Goal: Task Accomplishment & Management: Manage account settings

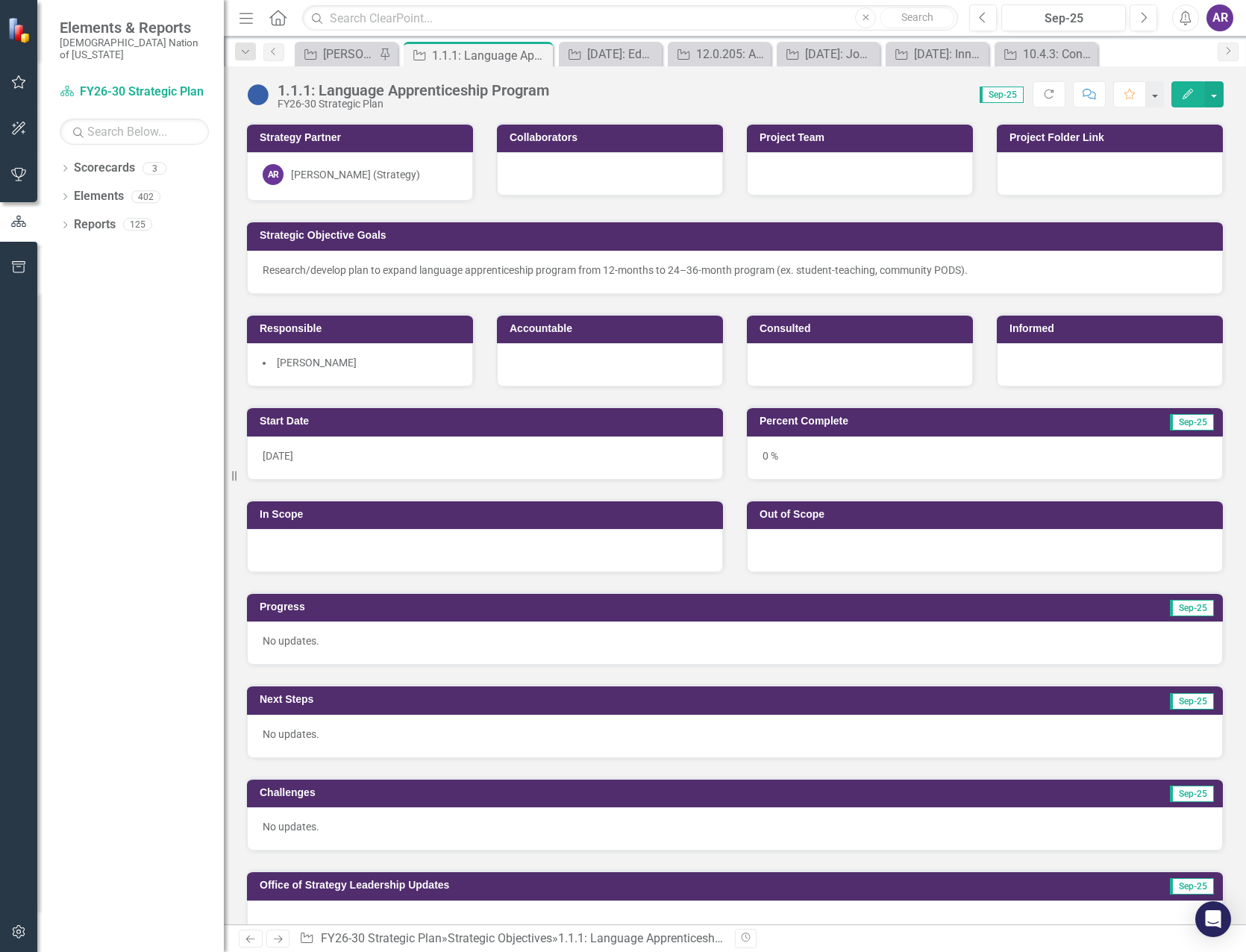
scroll to position [1044, 0]
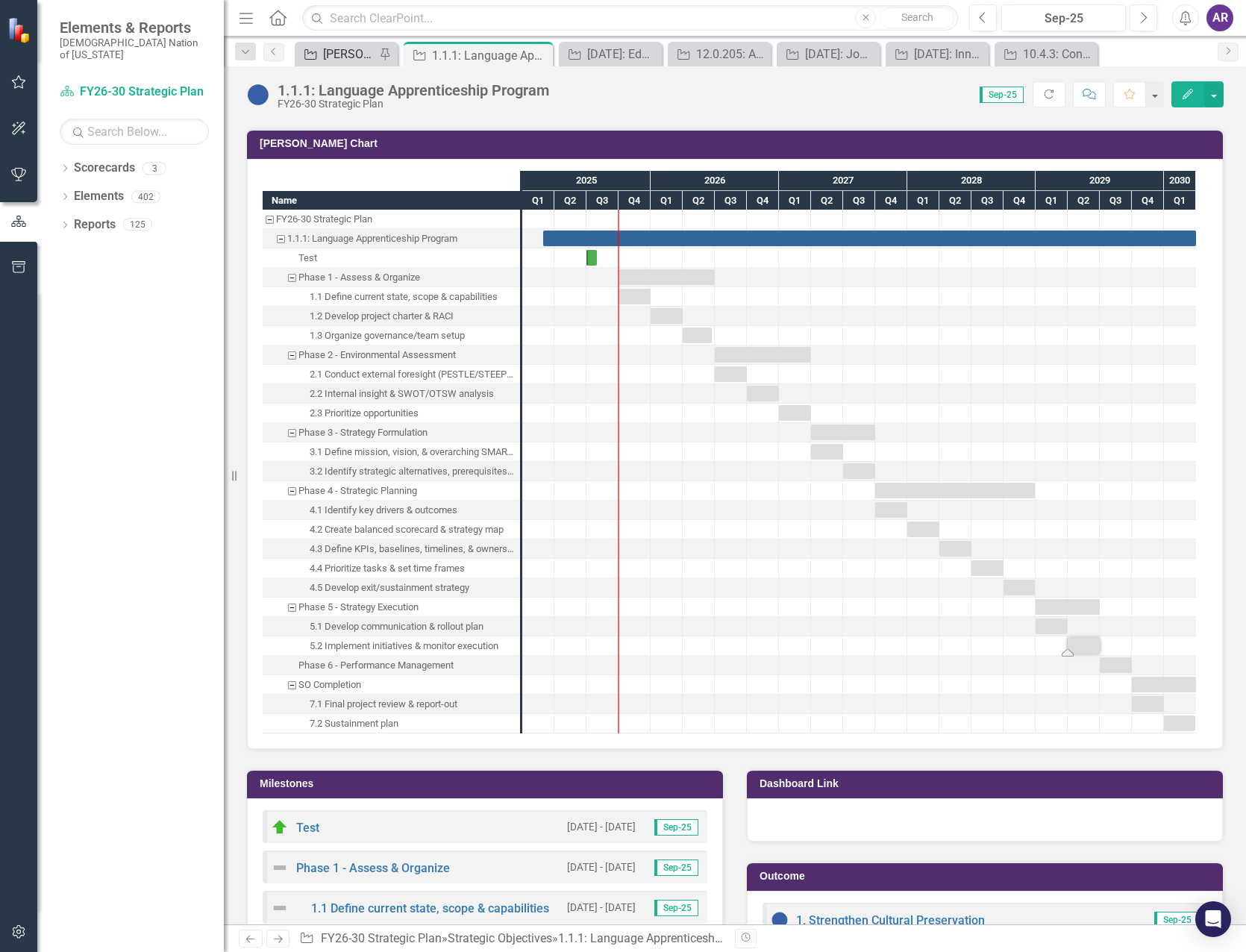
click at [337, 56] on div "[PERSON_NAME] SO's" at bounding box center [348, 54] width 53 height 19
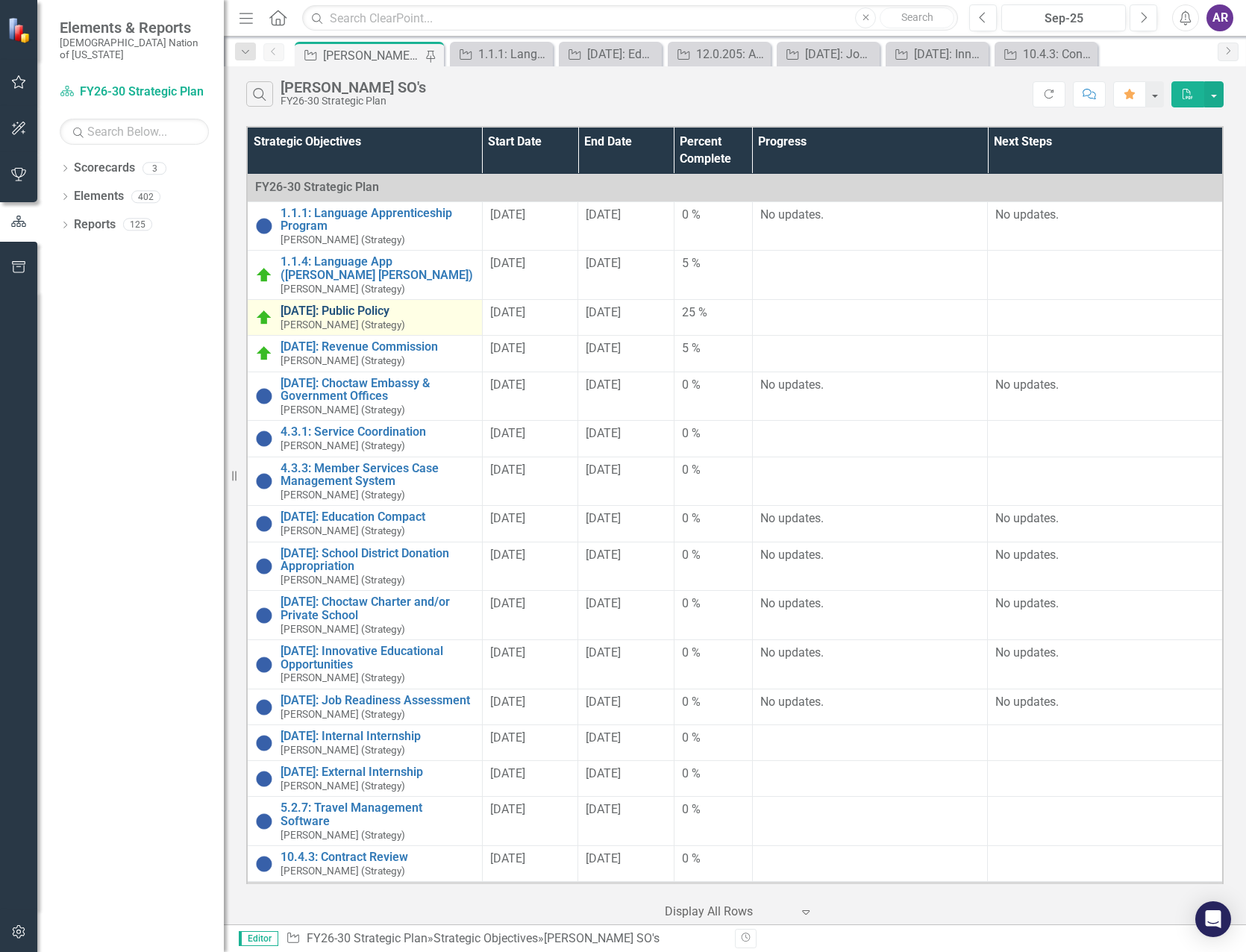
click at [348, 317] on link "[DATE]: Public Policy" at bounding box center [377, 312] width 194 height 14
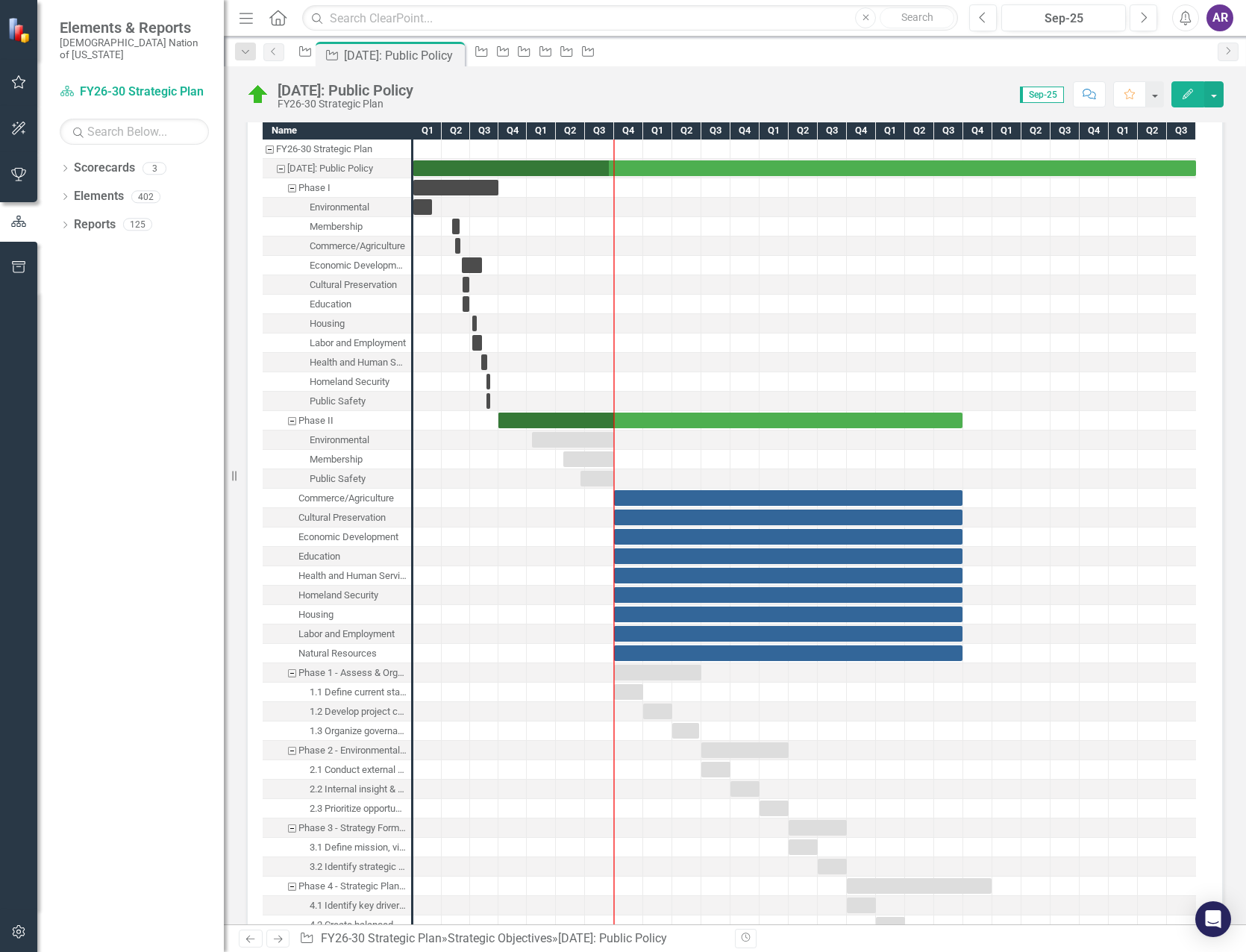
scroll to position [1641, 0]
click at [593, 447] on div "Task: Start date: 2025-01-16 End date: 2025-10-01" at bounding box center [573, 439] width 82 height 16
click at [591, 447] on div "Task: Start date: 2025-01-16 End date: 2025-10-01" at bounding box center [573, 439] width 82 height 16
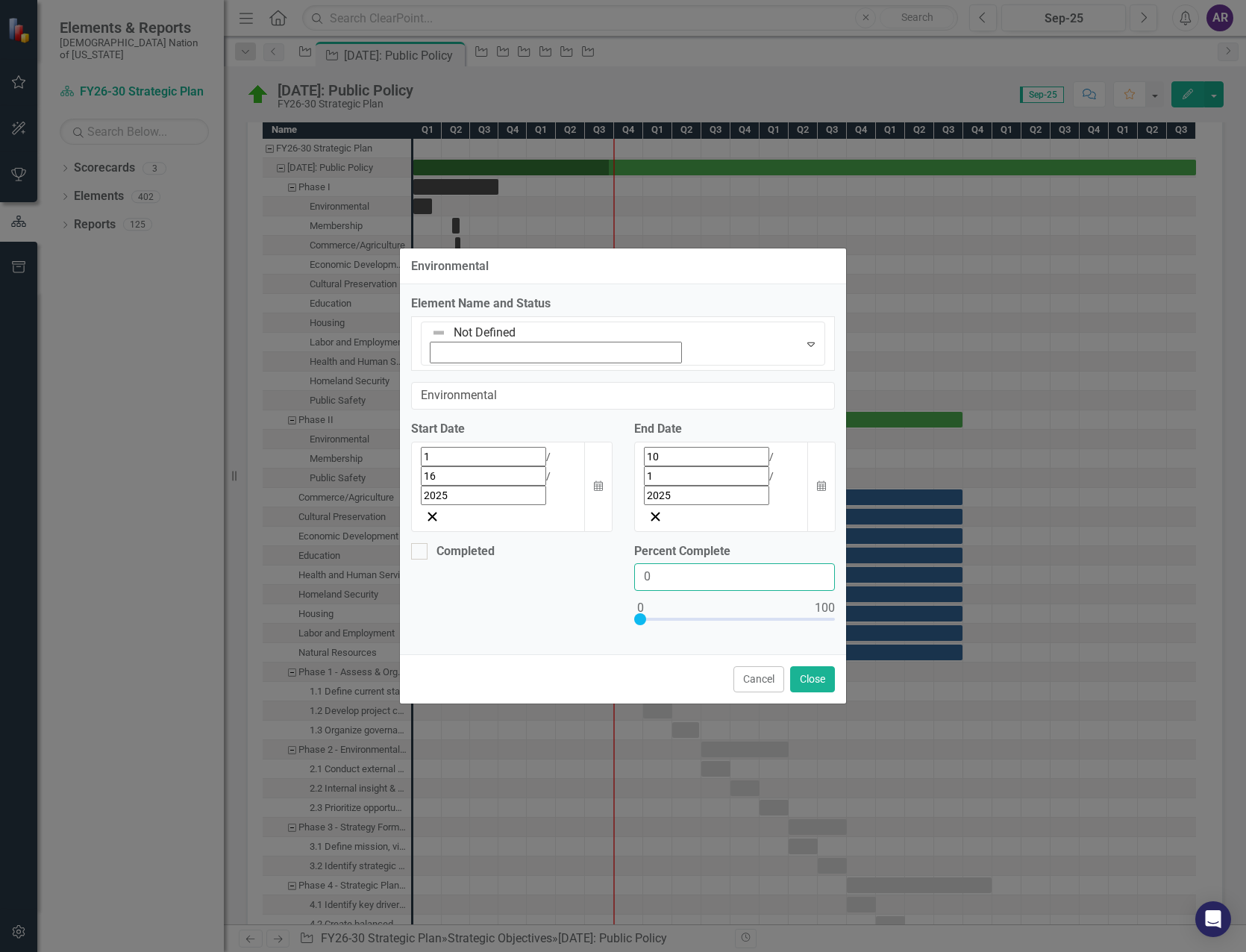
click at [680, 563] on input "0" at bounding box center [735, 577] width 201 height 28
type input "100"
click at [819, 480] on icon "button" at bounding box center [821, 485] width 9 height 11
click at [696, 536] on button "1" at bounding box center [677, 549] width 38 height 27
click at [428, 543] on div "Completed" at bounding box center [511, 551] width 201 height 17
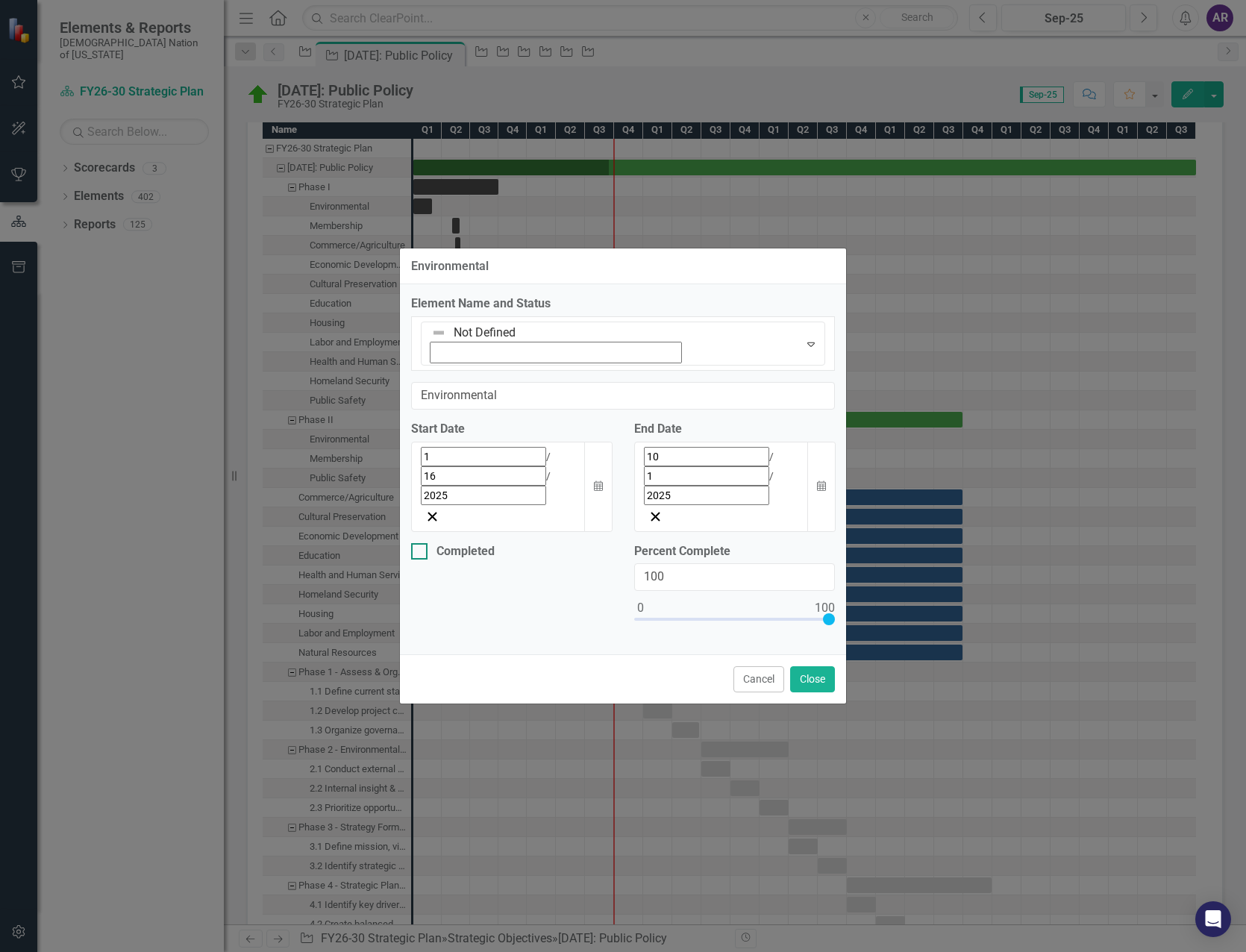
click at [421, 543] on input "Completed" at bounding box center [416, 548] width 10 height 10
checkbox input "true"
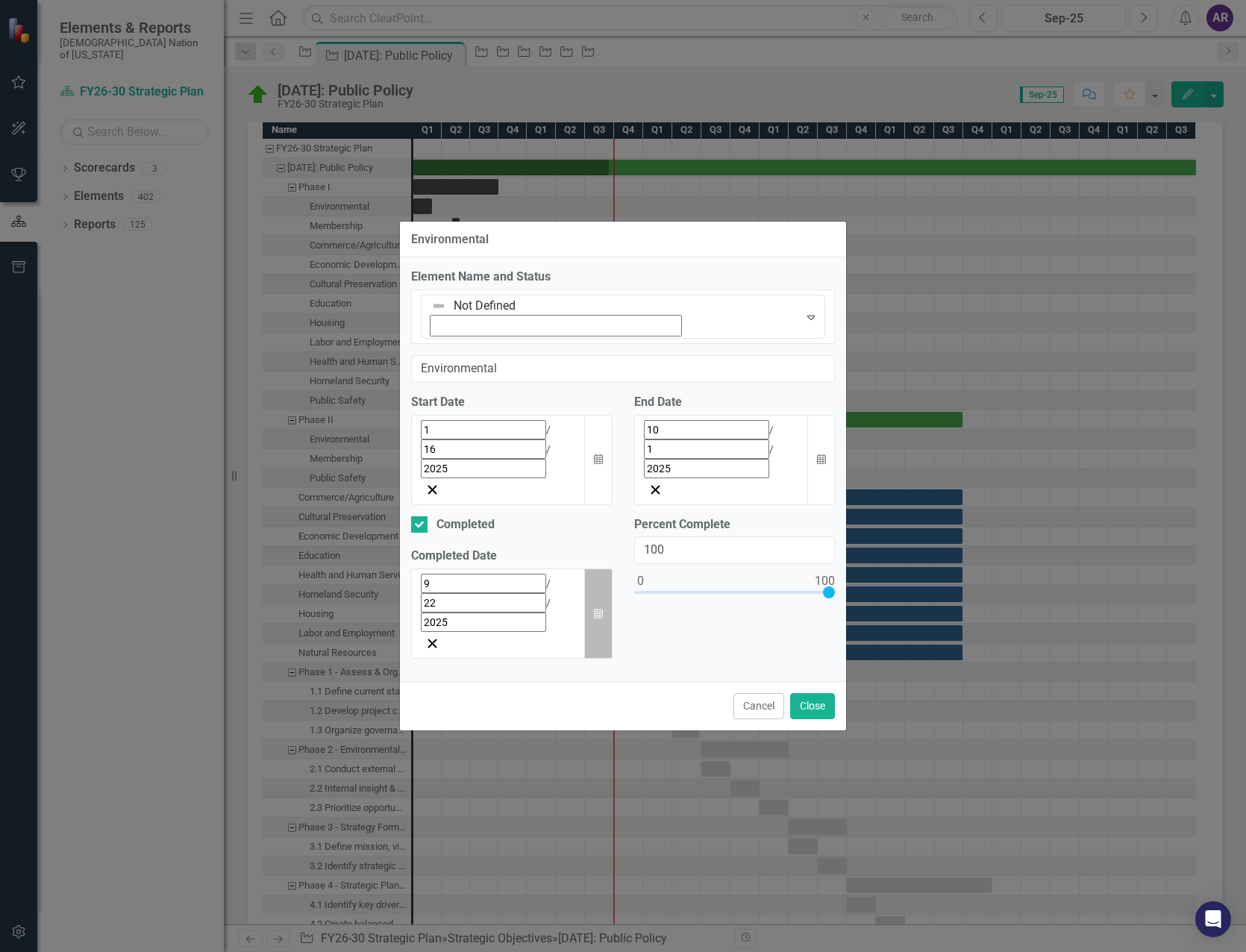
click at [598, 609] on icon "Calendar" at bounding box center [598, 613] width 9 height 11
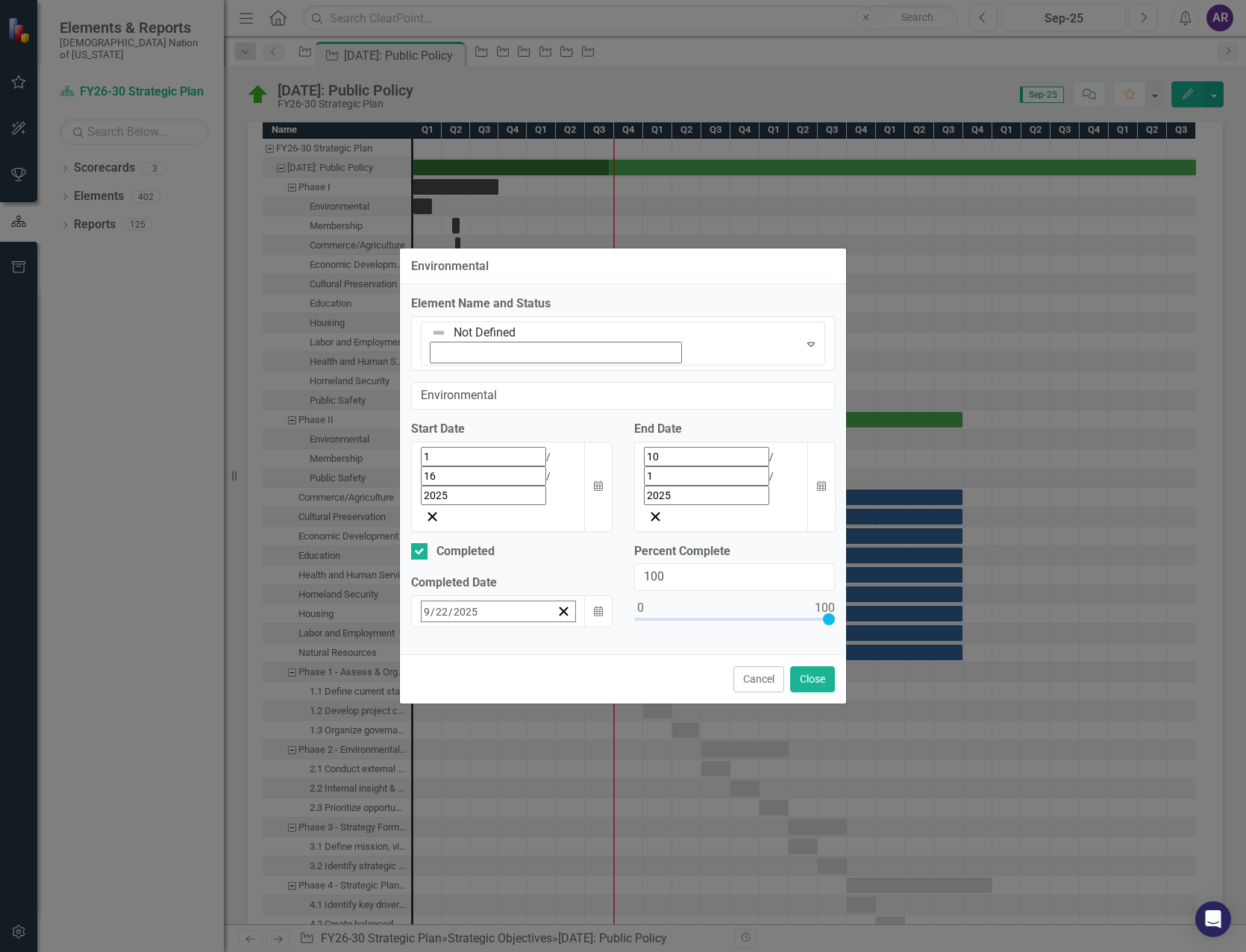
click at [446, 627] on button "‹" at bounding box center [462, 643] width 33 height 33
click at [607, 627] on button "›" at bounding box center [623, 643] width 33 height 33
click at [486, 717] on button "9" at bounding box center [505, 730] width 38 height 27
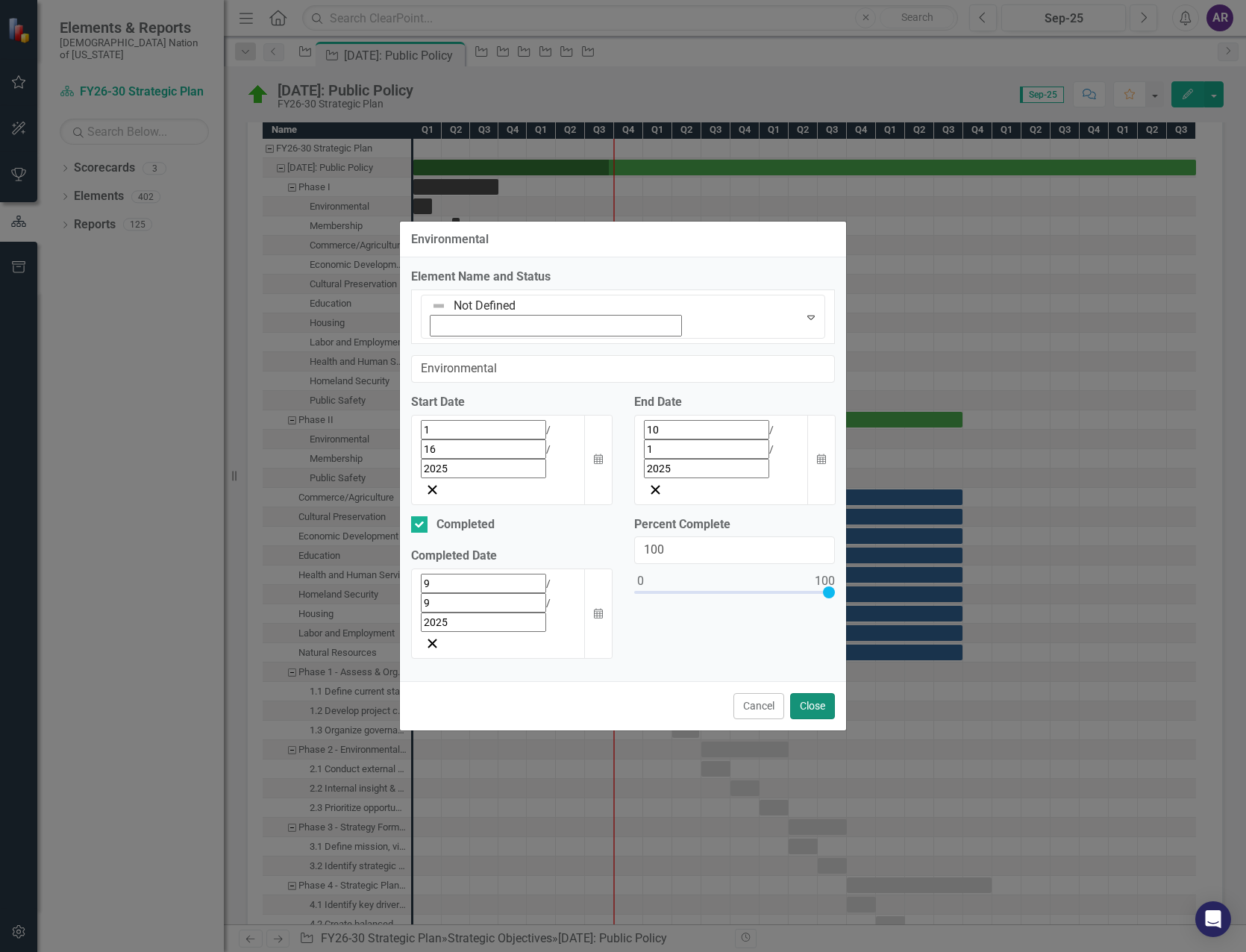
drag, startPoint x: 805, startPoint y: 616, endPoint x: 790, endPoint y: 606, distance: 18.0
click at [805, 693] on button "Close" at bounding box center [812, 706] width 45 height 26
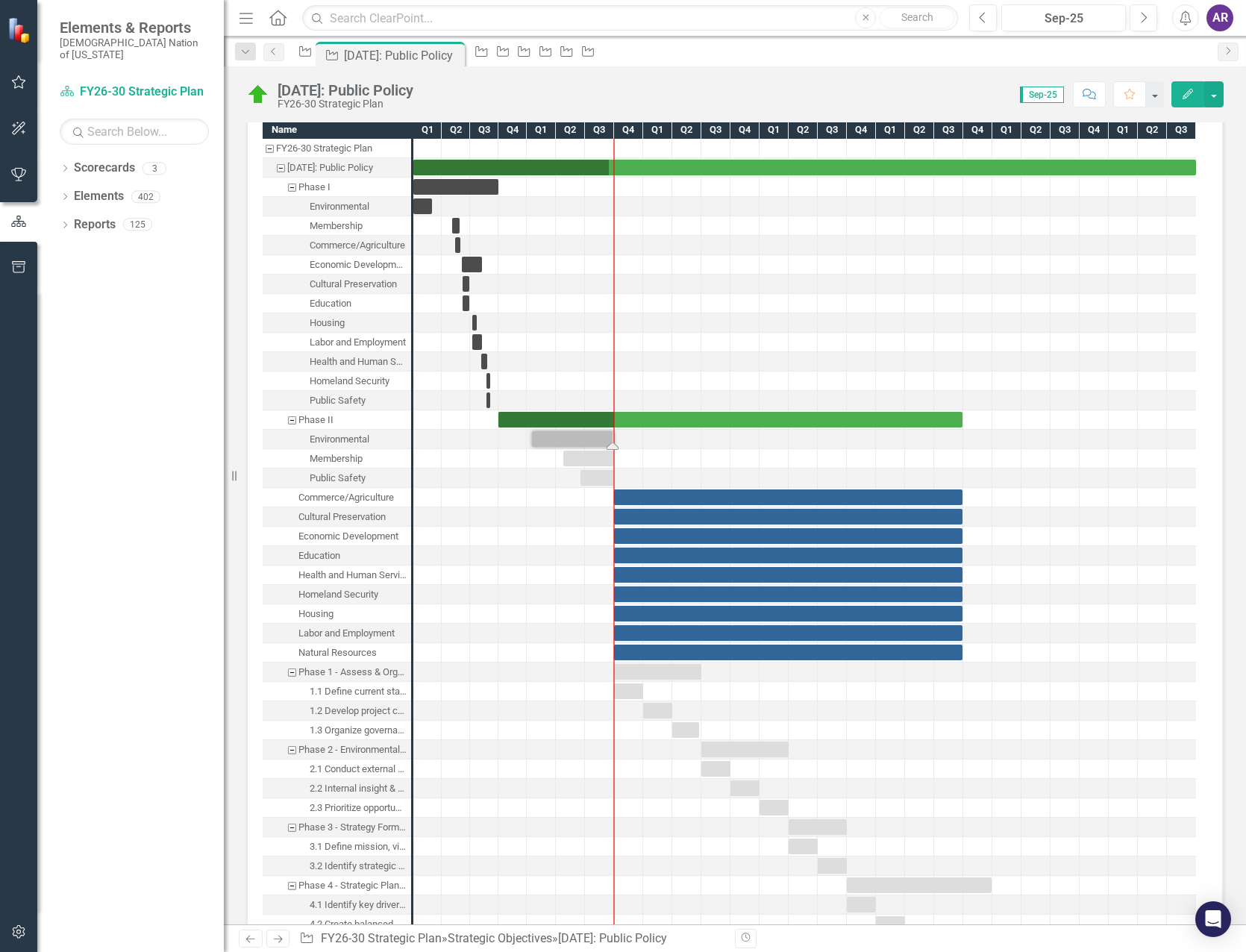
click at [581, 447] on div "Task: Start date: 2025-01-16 End date: 2025-10-01" at bounding box center [573, 439] width 82 height 16
click at [723, 487] on div at bounding box center [715, 477] width 29 height 19
click at [557, 447] on div "Task: Start date: 2025-01-16 End date: 2025-10-01" at bounding box center [573, 439] width 82 height 16
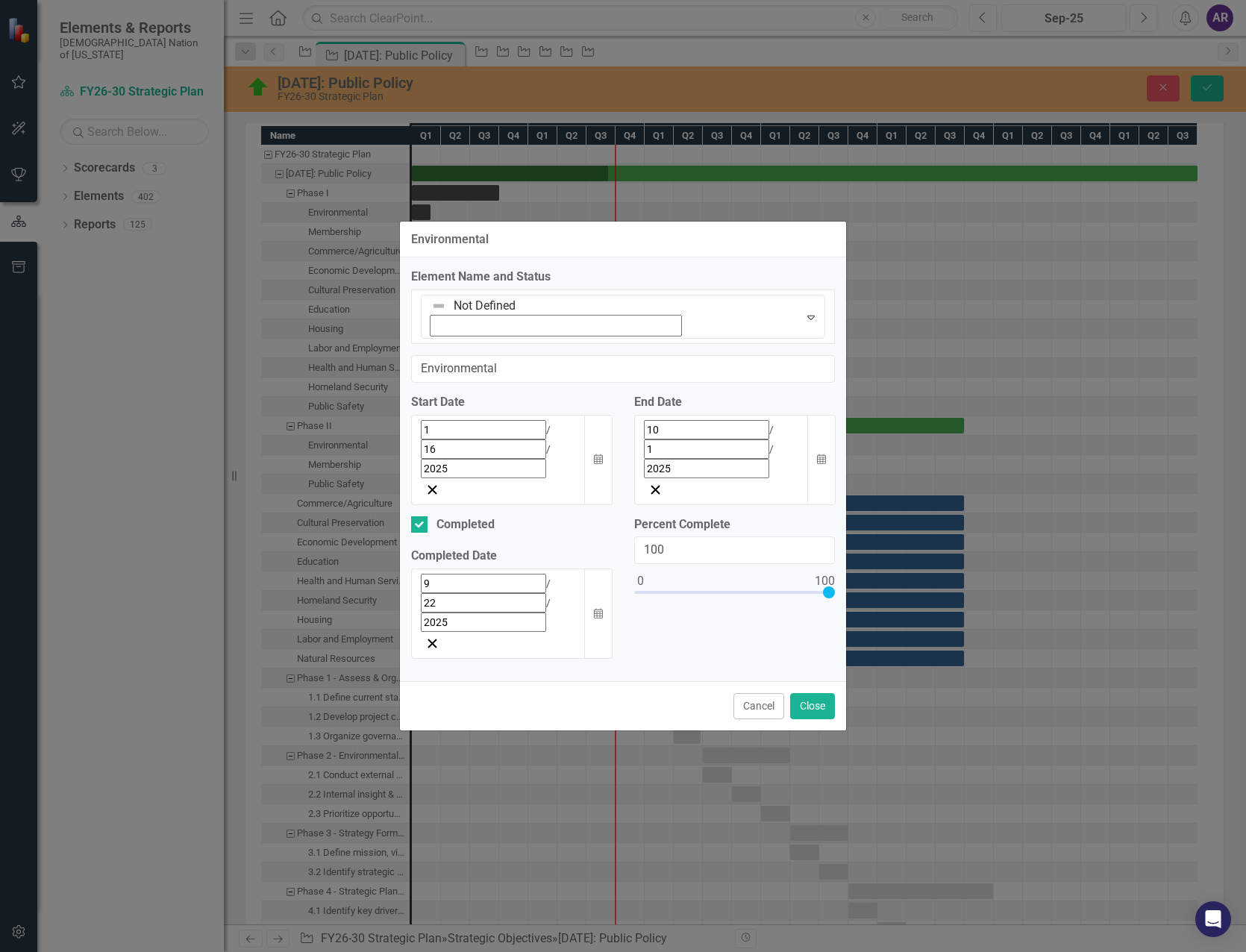
scroll to position [1646, 0]
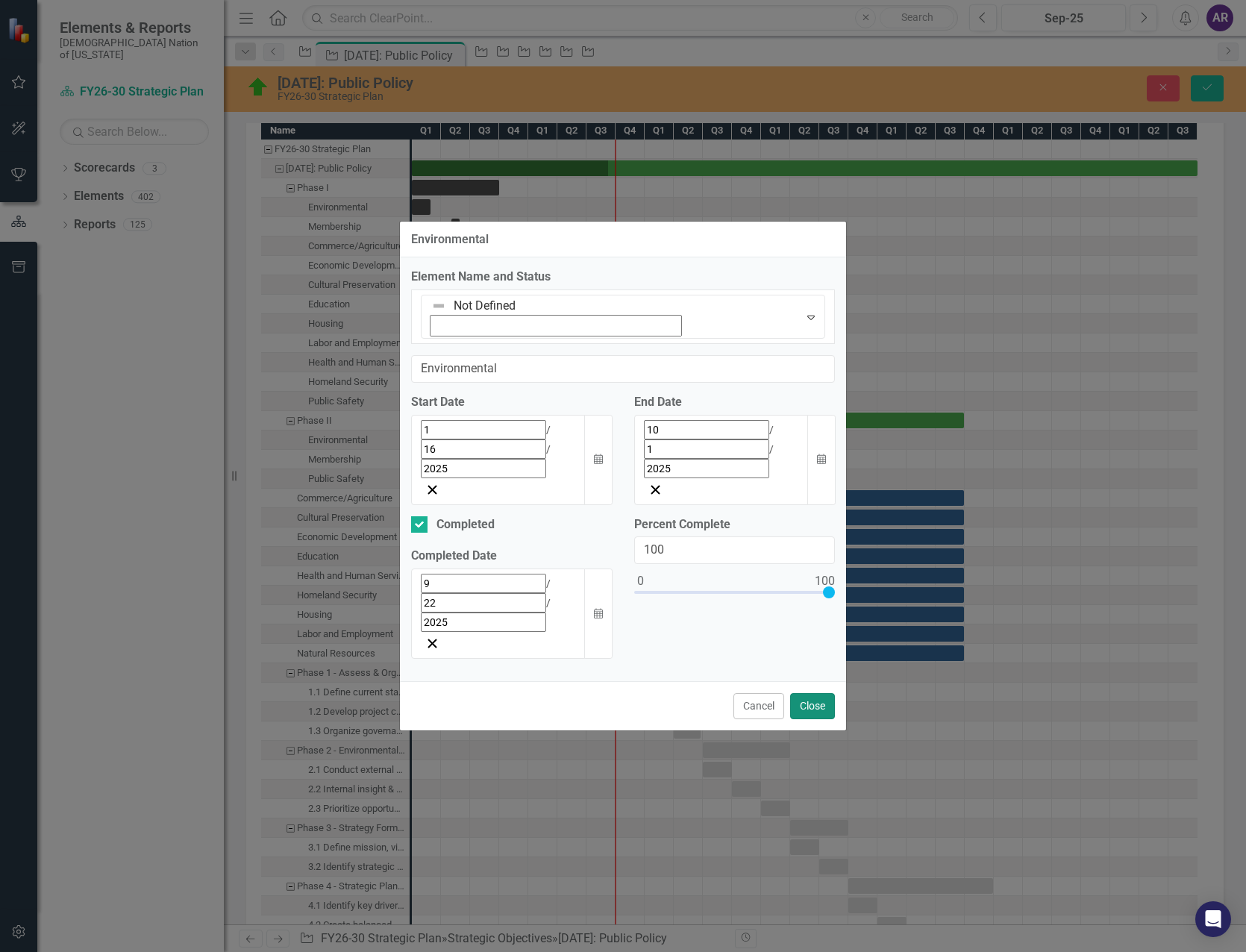
click at [811, 693] on button "Close" at bounding box center [812, 706] width 45 height 26
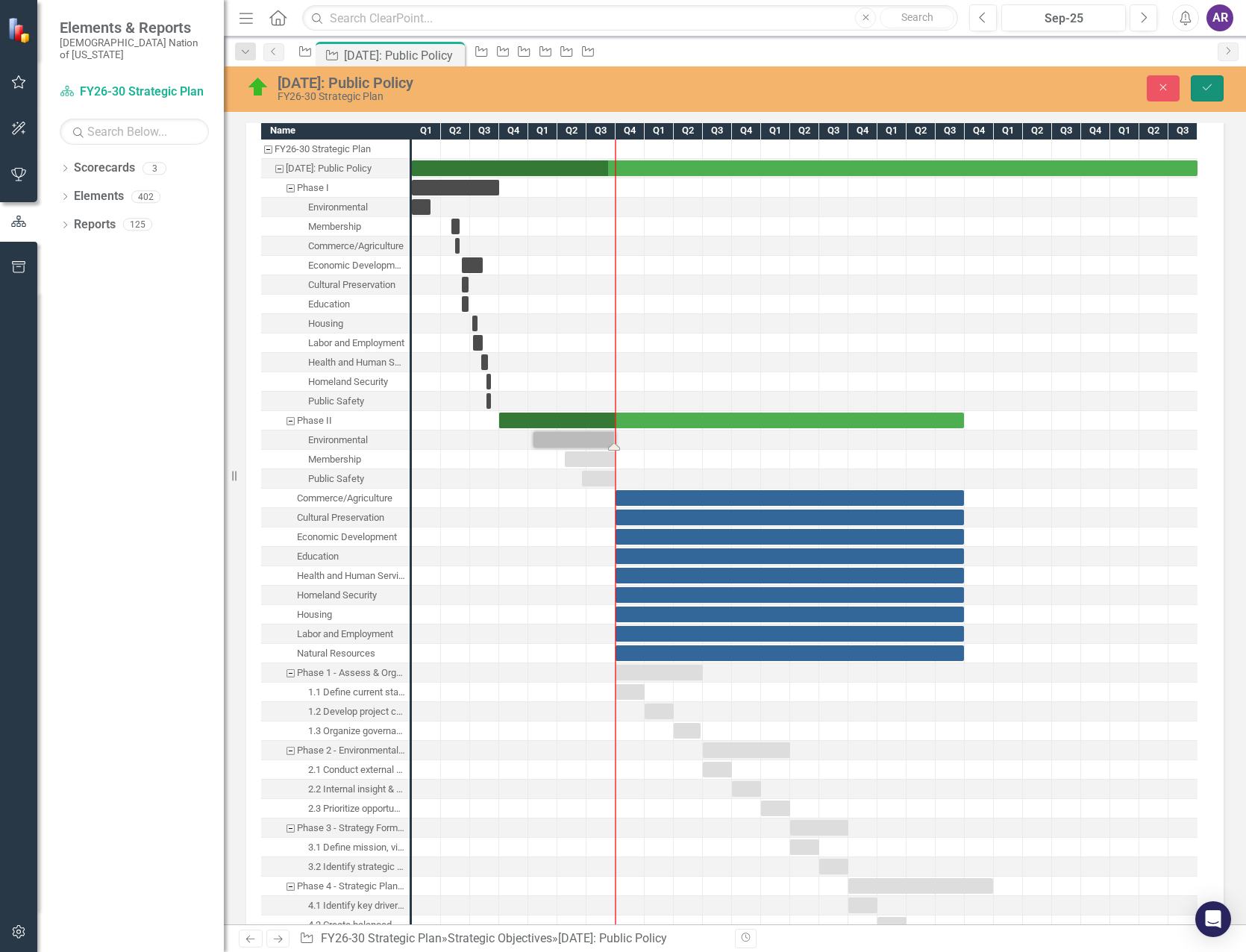
click at [1209, 77] on button "Save" at bounding box center [1206, 88] width 33 height 26
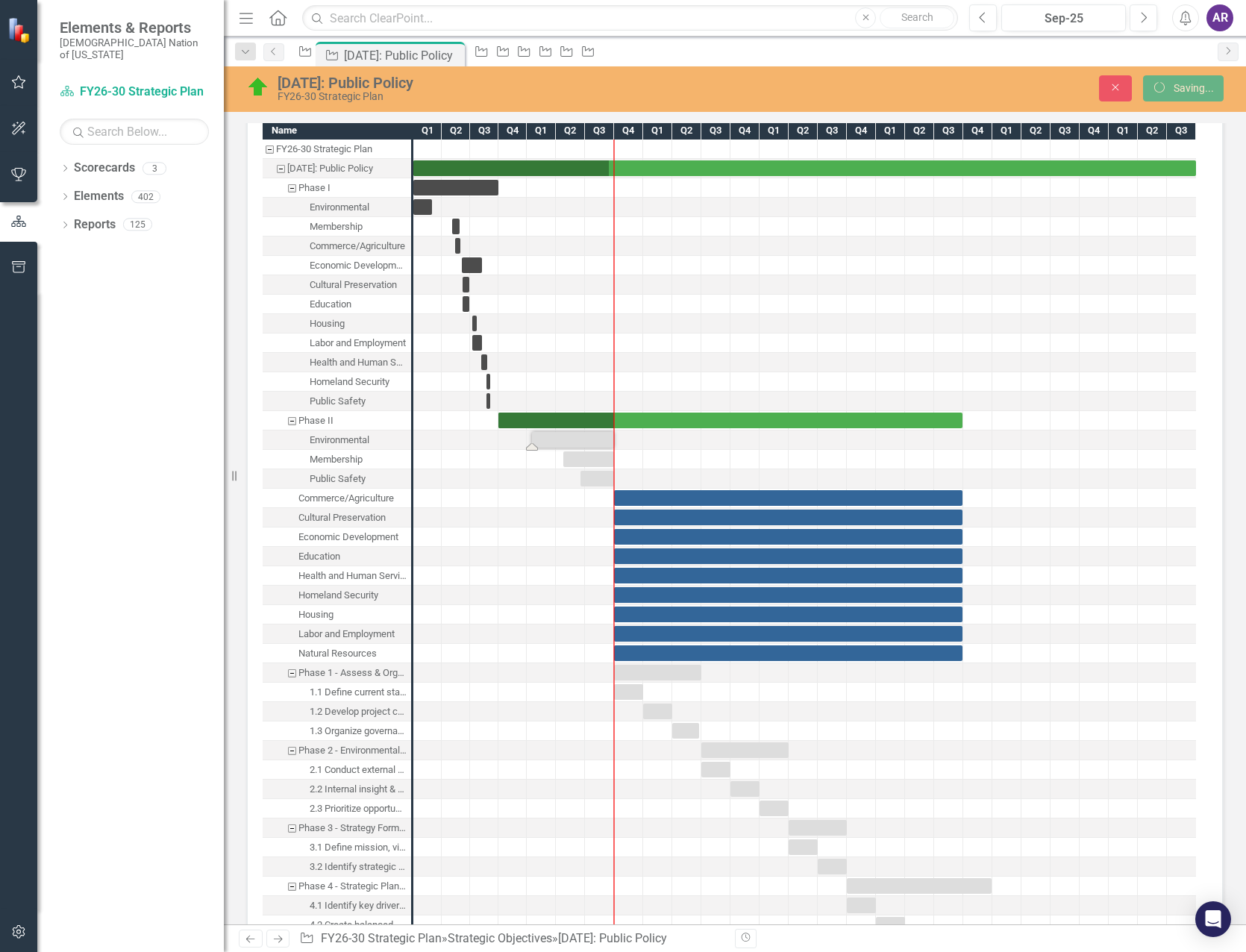
click at [600, 467] on div "Task: Start date: 2025-04-24 End date: 2025-10-01" at bounding box center [588, 460] width 51 height 16
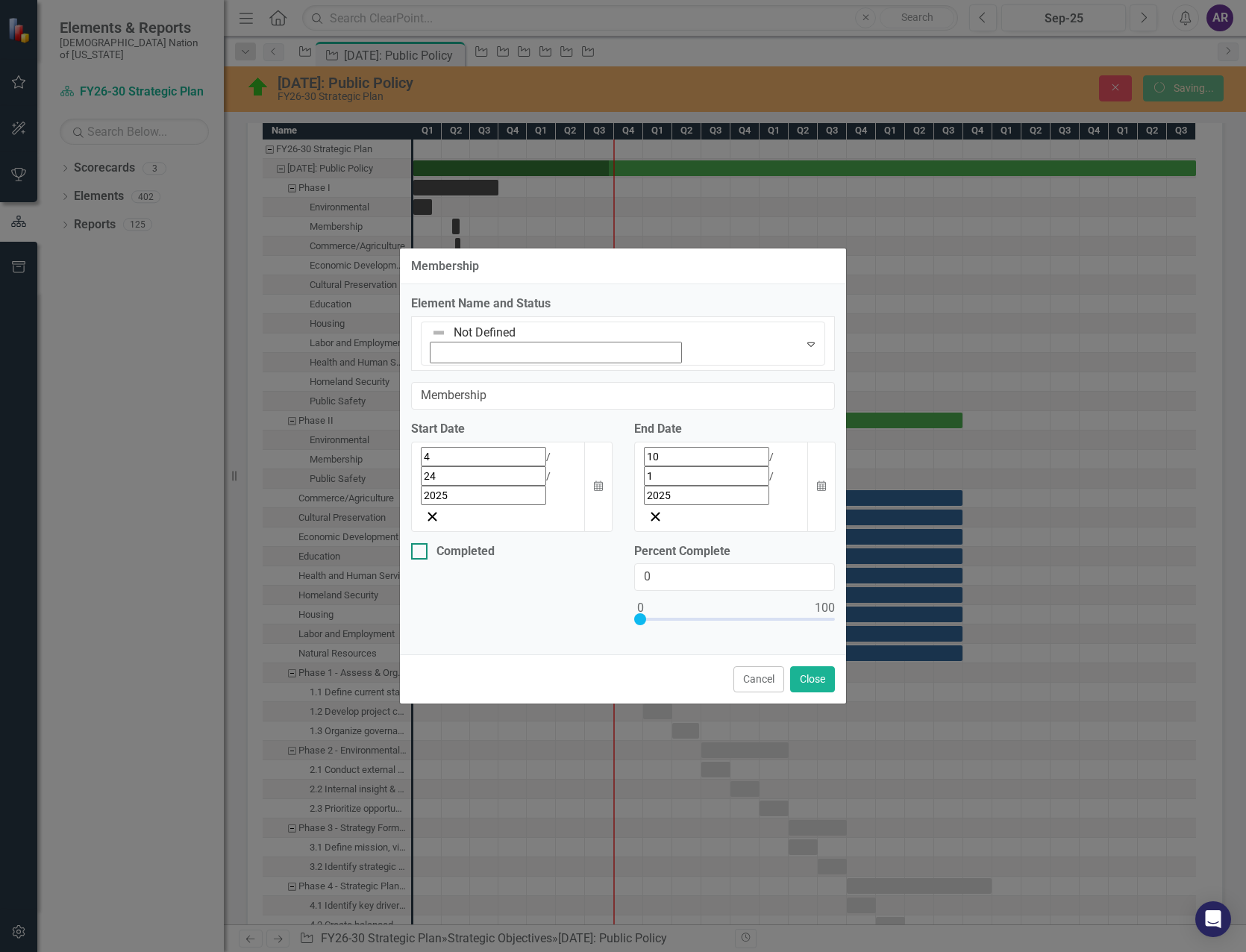
click at [424, 543] on div at bounding box center [419, 551] width 17 height 17
click at [421, 543] on input "Completed" at bounding box center [416, 548] width 10 height 10
checkbox input "true"
click at [684, 563] on input "0" at bounding box center [735, 577] width 201 height 28
drag, startPoint x: 681, startPoint y: 516, endPoint x: 634, endPoint y: 523, distance: 47.5
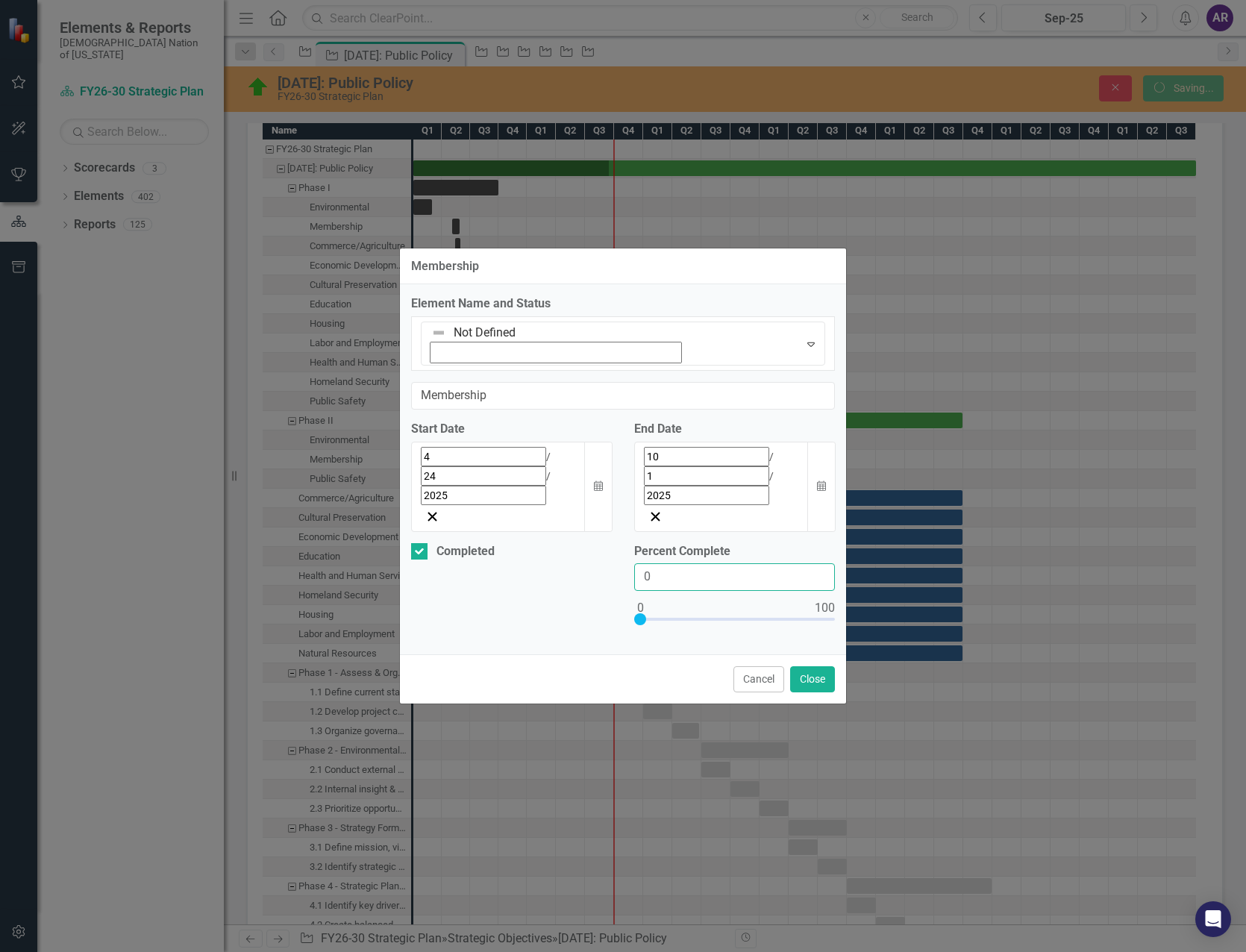
click at [632, 543] on div "Percent Complete 0" at bounding box center [734, 593] width 223 height 100
type input "10"
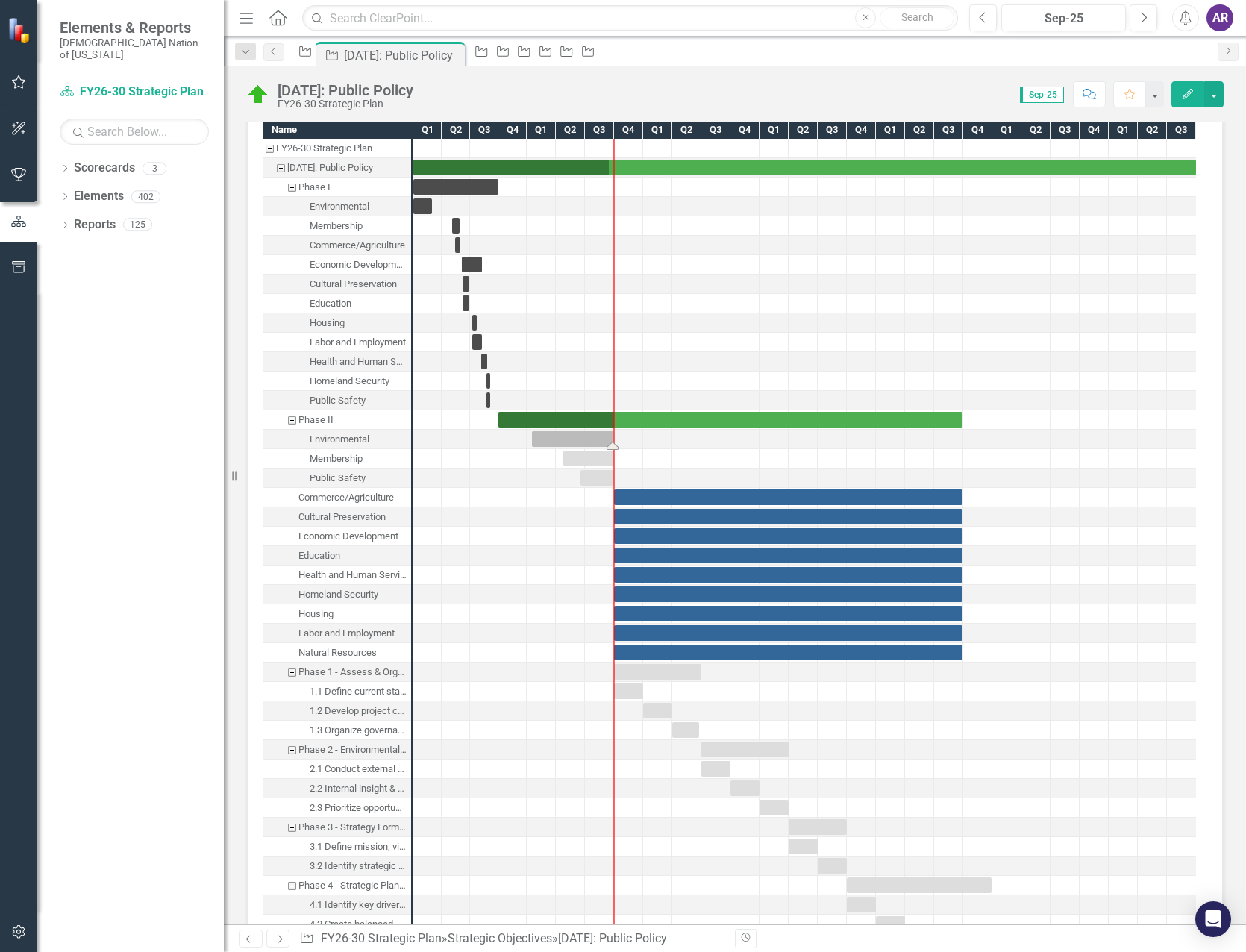
click at [597, 447] on div "Task: Start date: 2025-01-16 End date: 2025-10-01" at bounding box center [573, 439] width 82 height 16
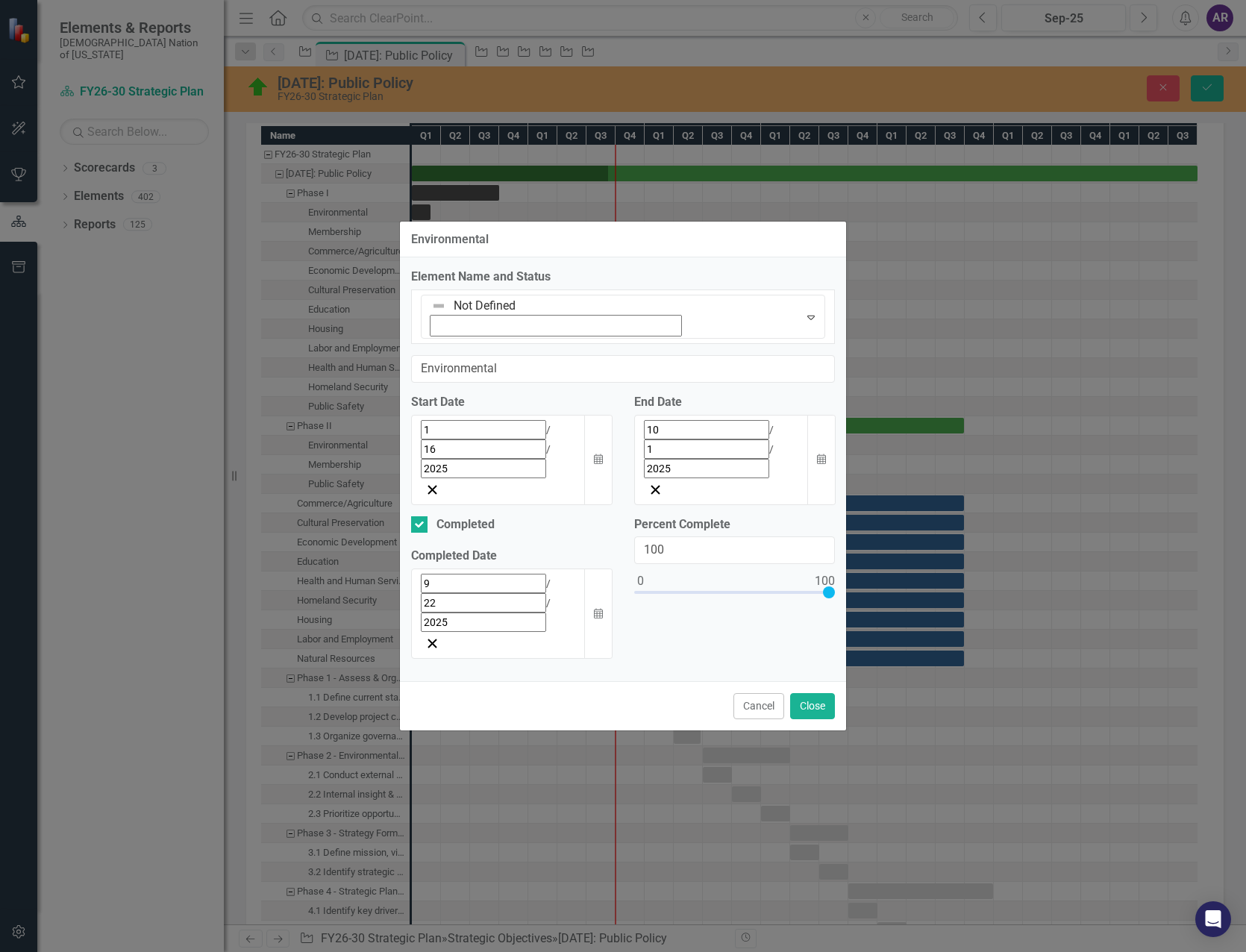
scroll to position [1646, 0]
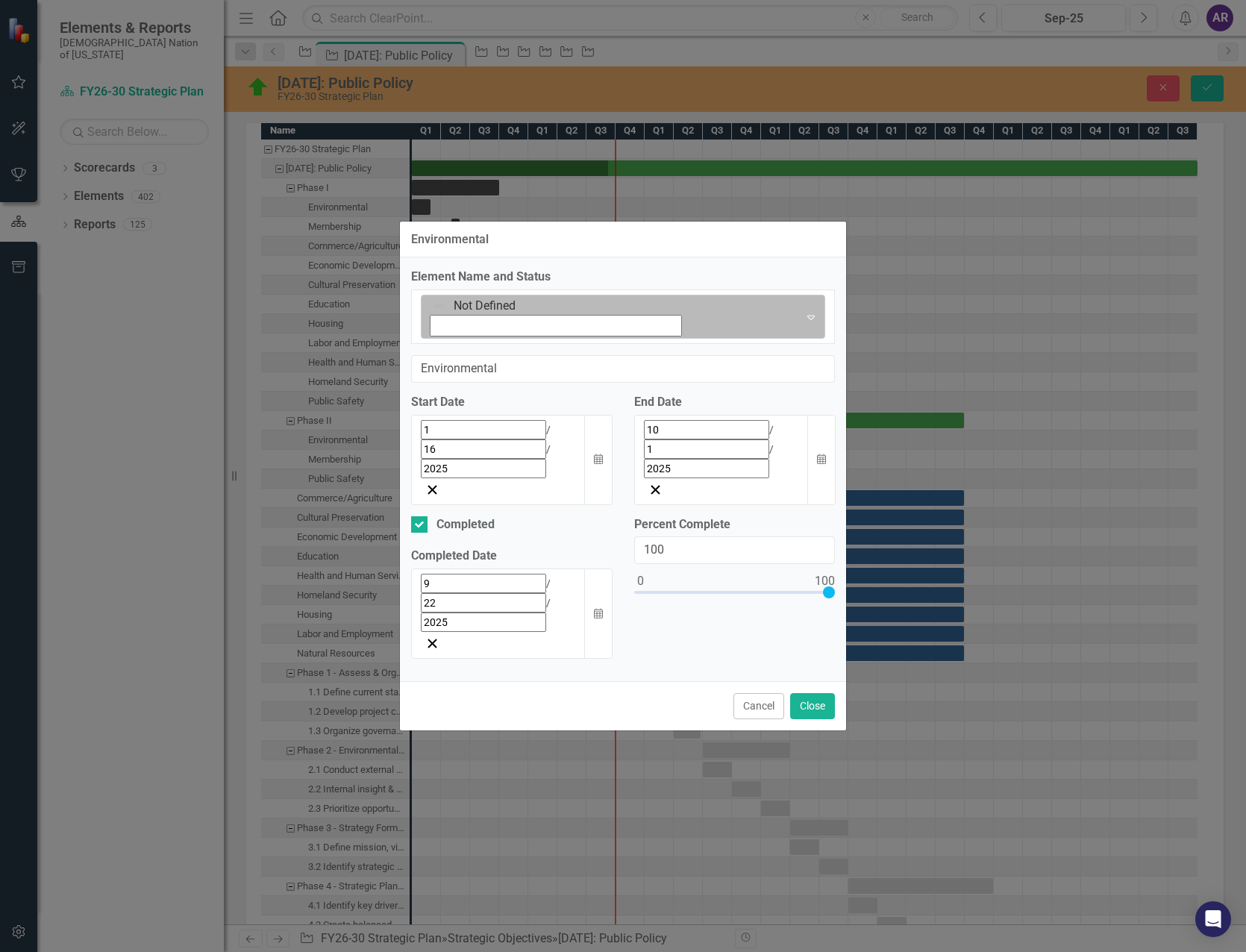
click at [803, 323] on icon "Expand" at bounding box center [810, 317] width 15 height 12
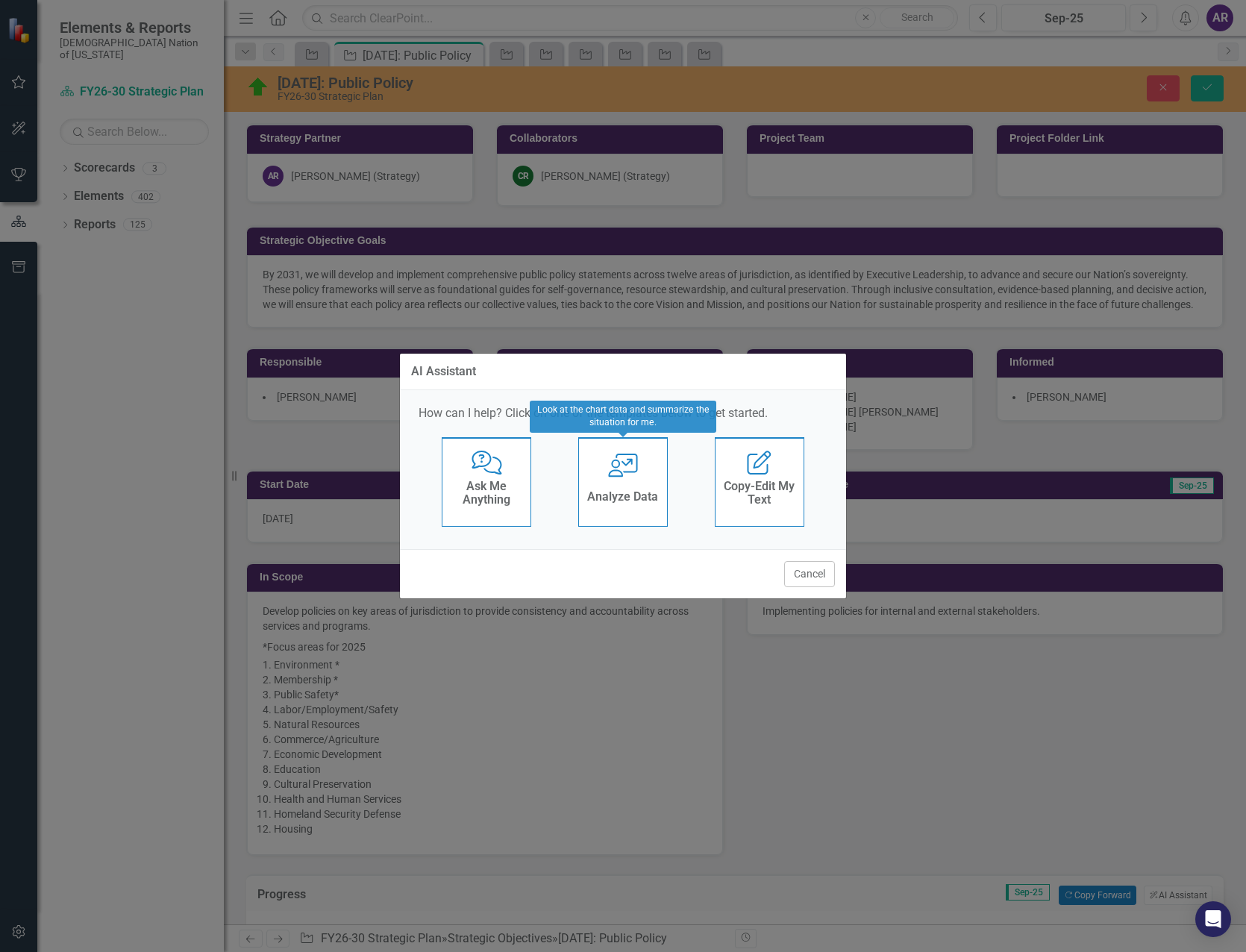
scroll to position [671, 0]
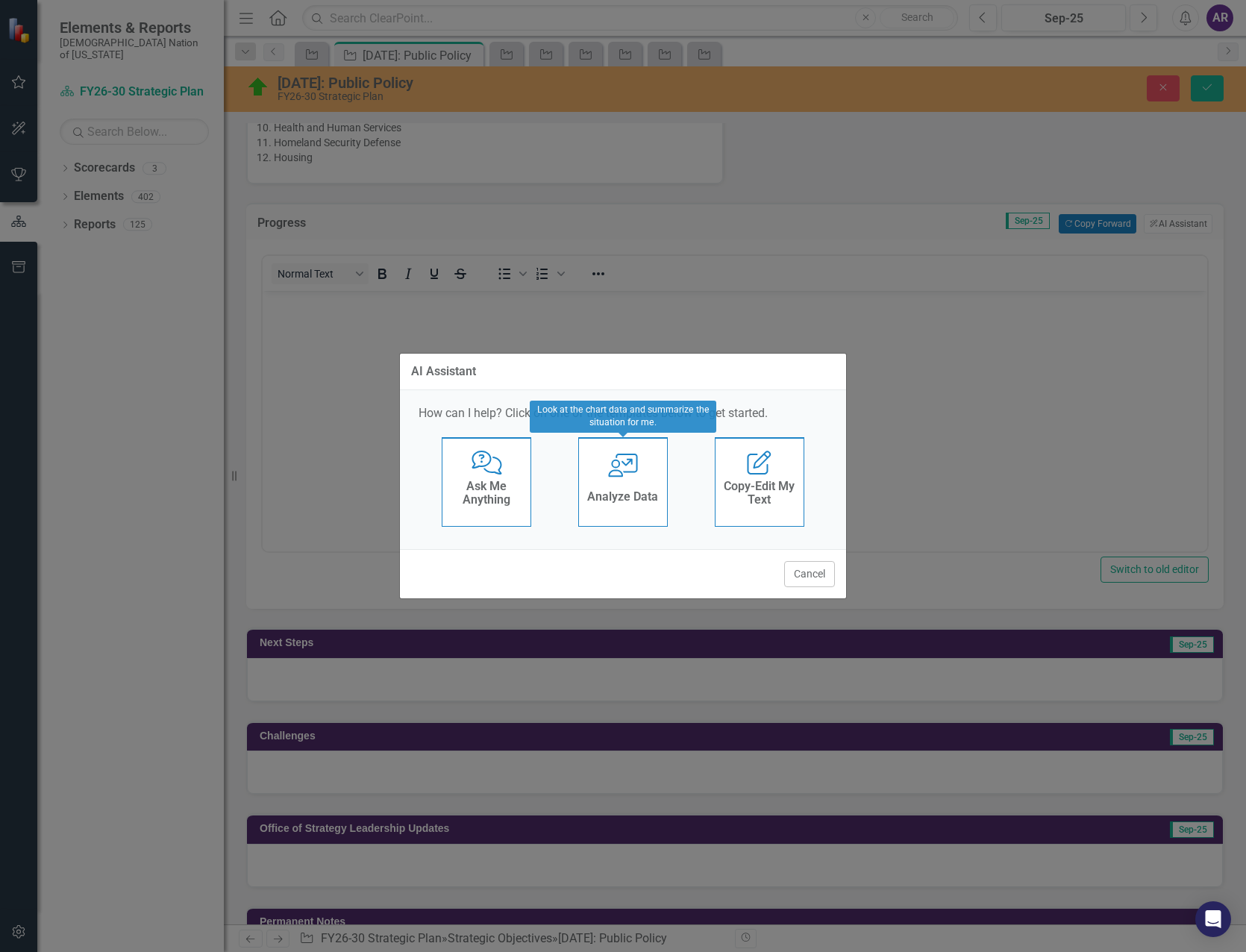
click at [602, 499] on h4 "Analyze Data" at bounding box center [622, 497] width 70 height 14
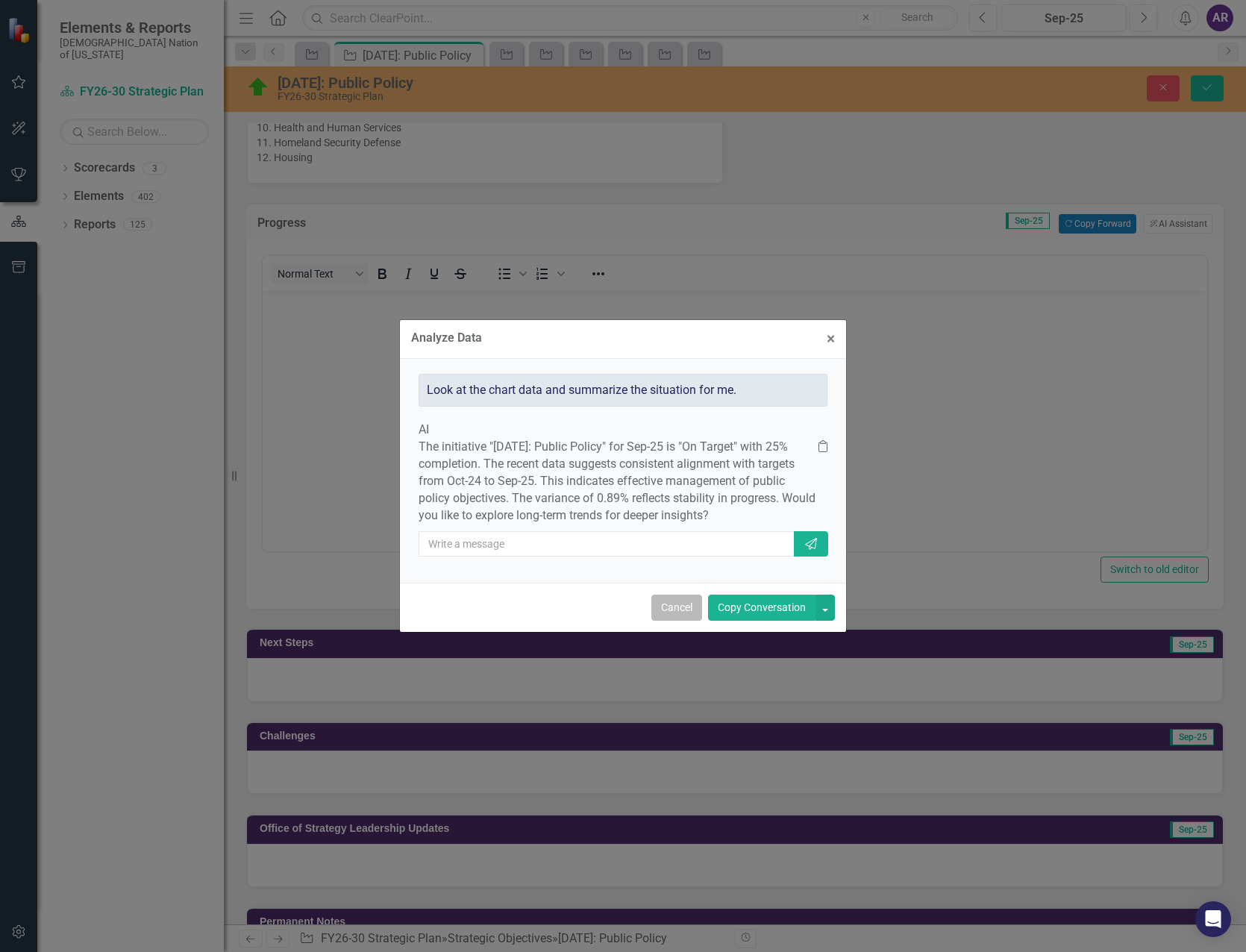
click at [682, 619] on button "Cancel" at bounding box center [676, 608] width 51 height 26
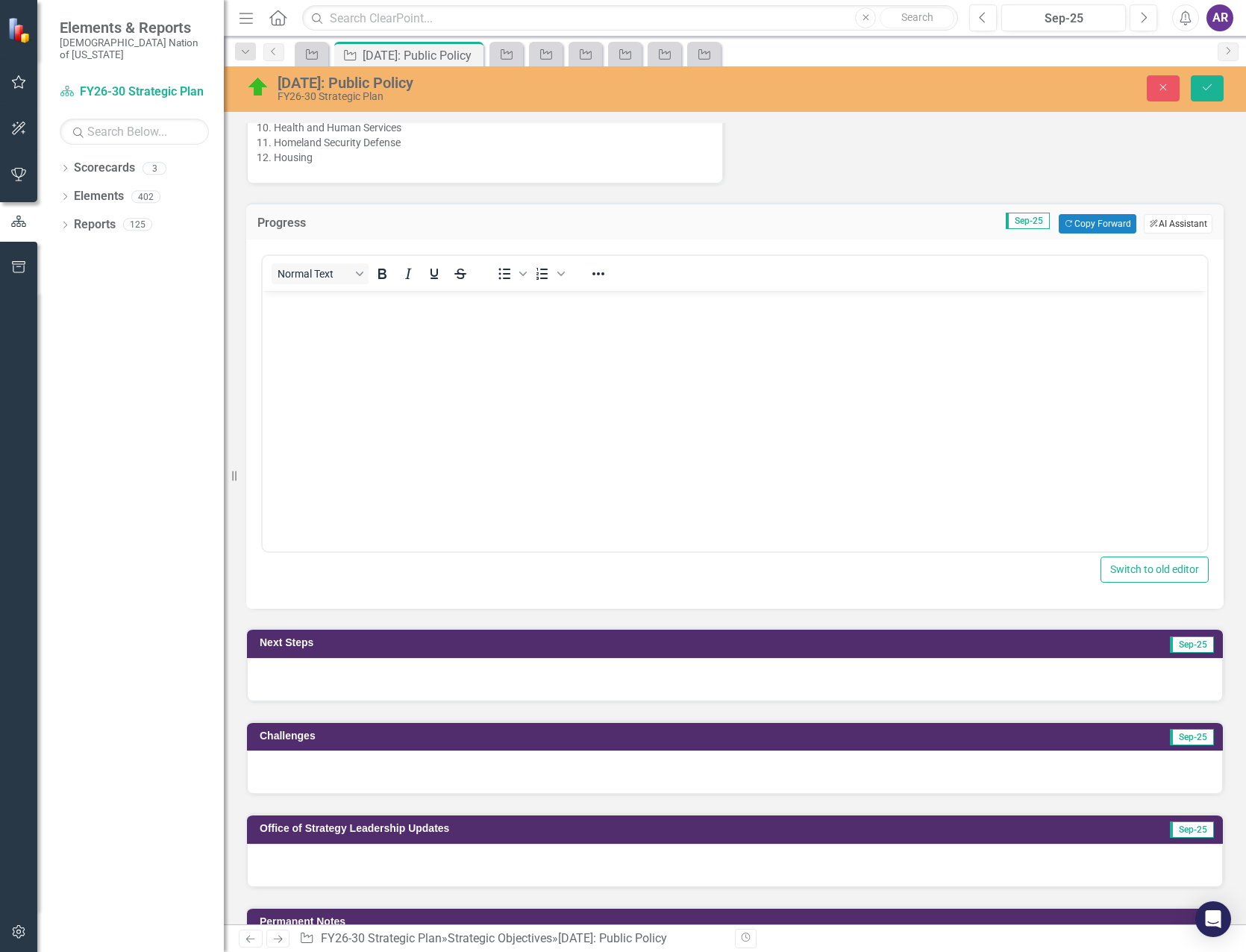
click at [1152, 233] on button "ClearPoint AI AI Assistant" at bounding box center [1177, 224] width 69 height 20
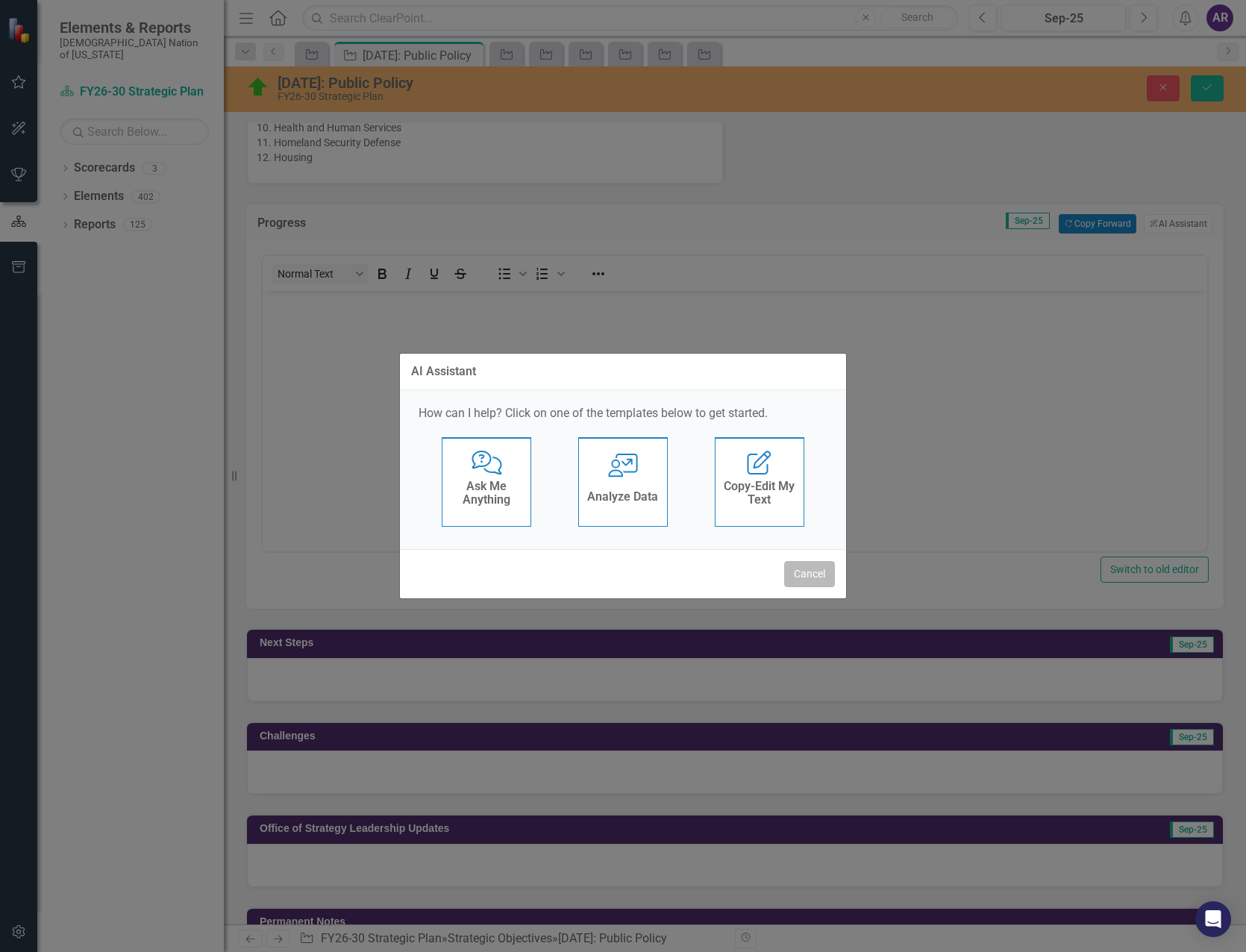
click at [824, 573] on button "Cancel" at bounding box center [809, 574] width 51 height 26
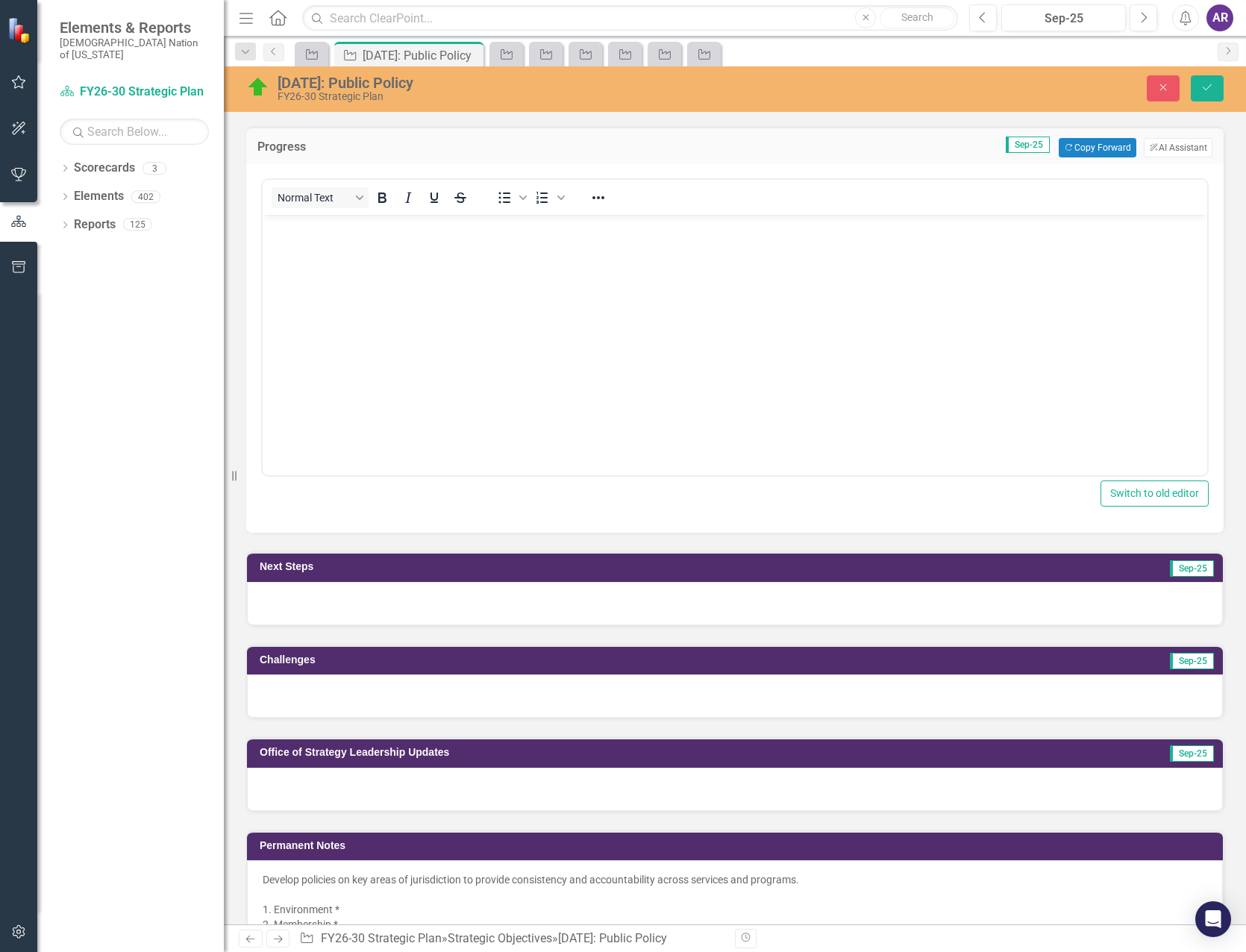
scroll to position [821, 0]
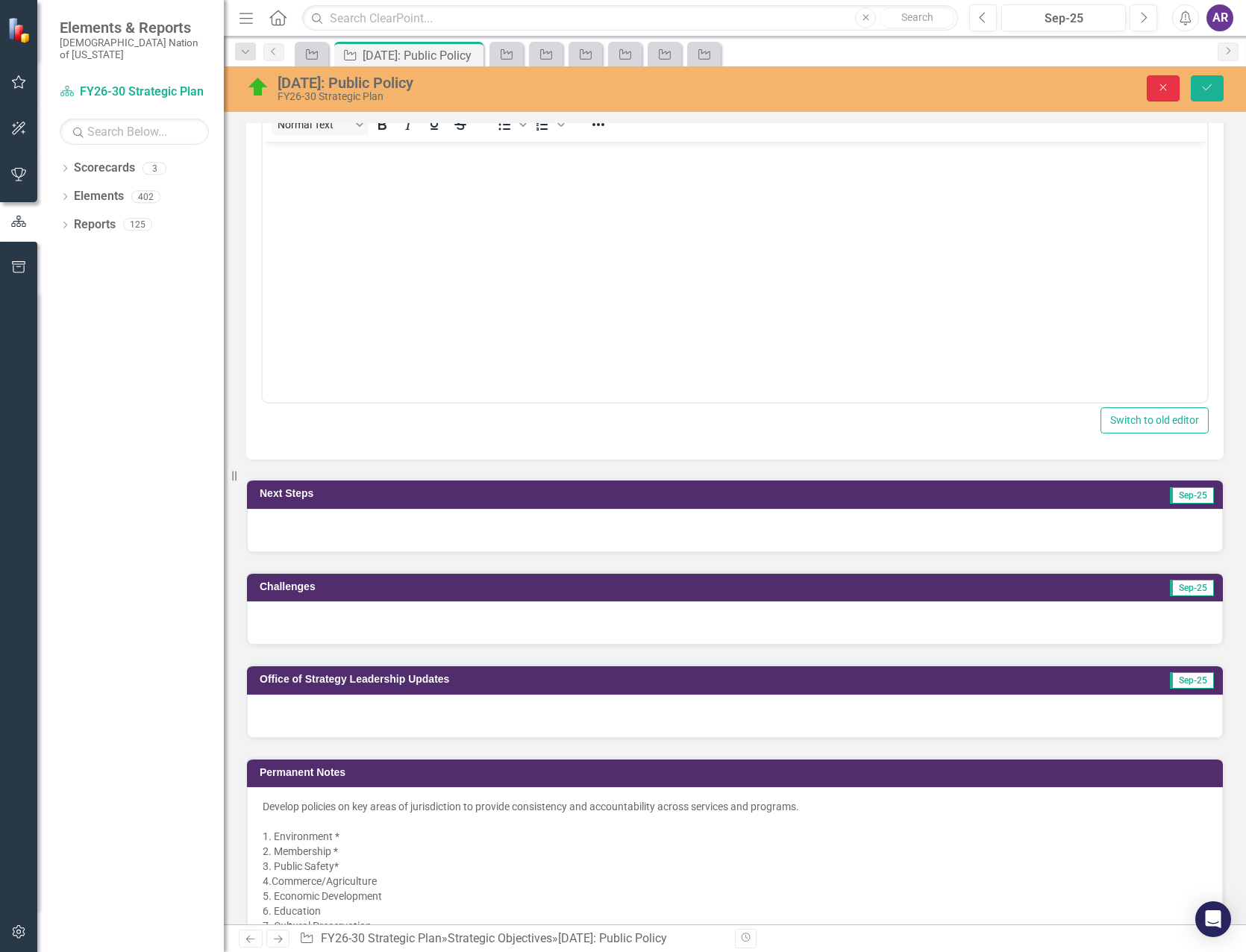
click at [1159, 81] on button "Close" at bounding box center [1163, 88] width 33 height 26
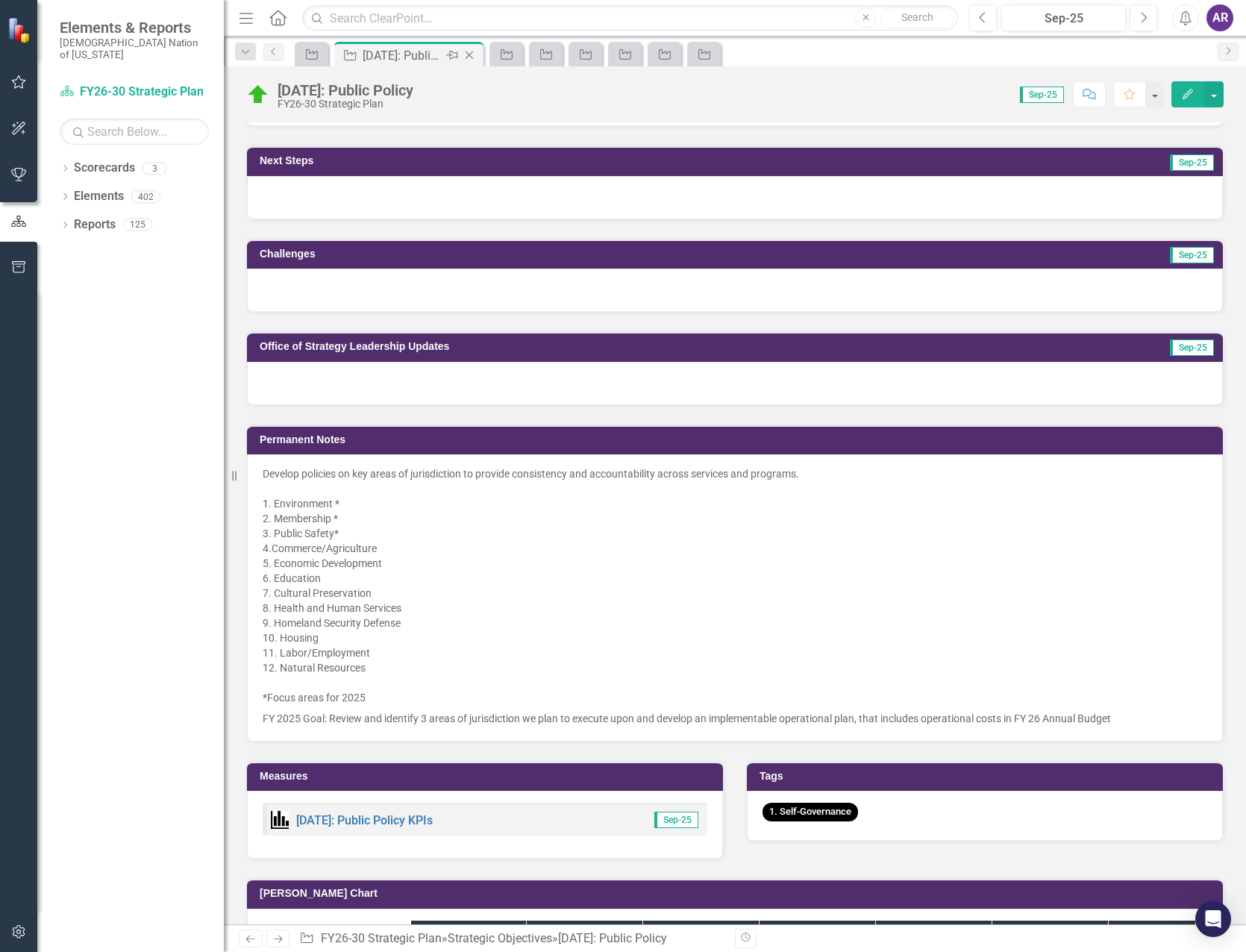
scroll to position [814, 0]
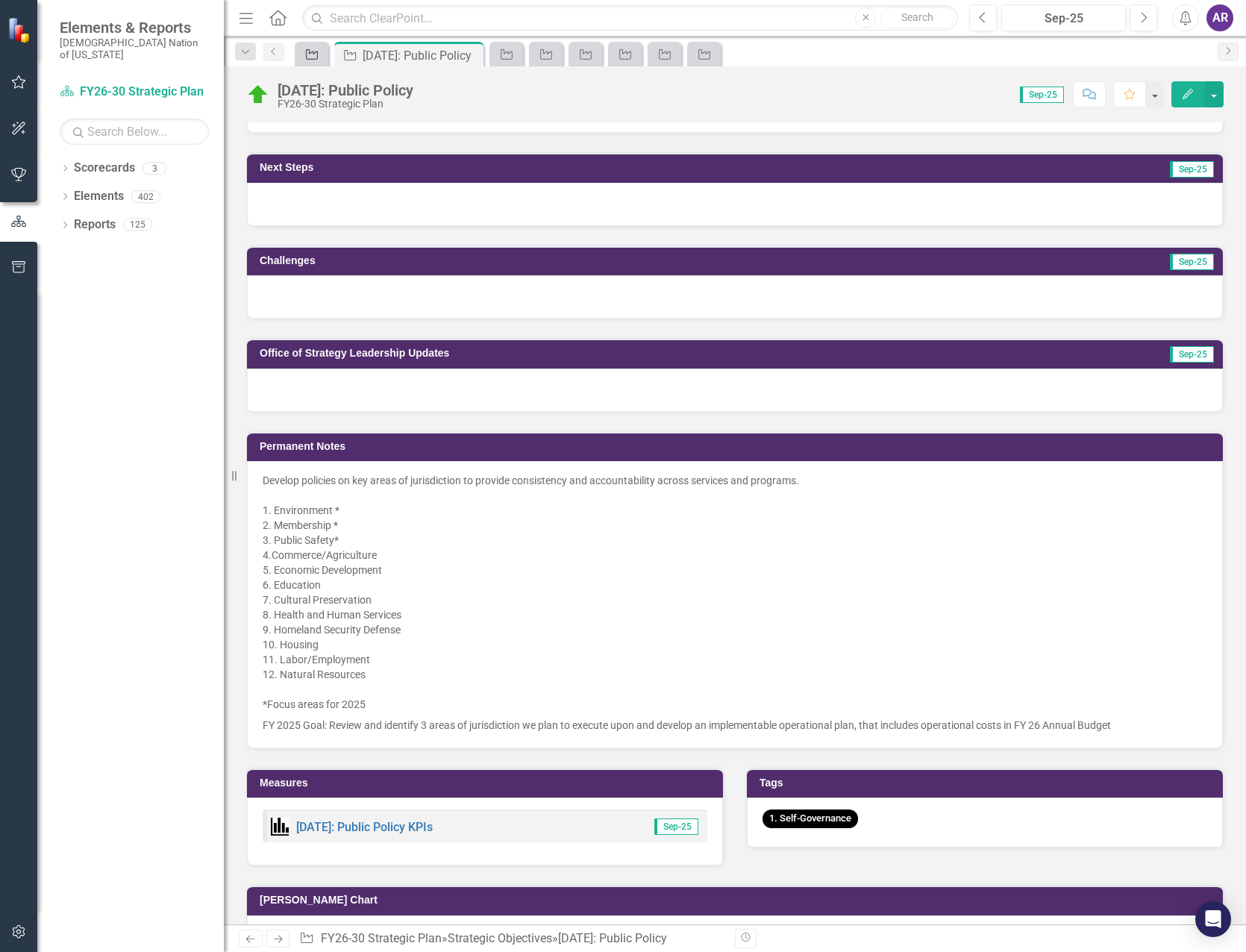
click at [309, 60] on icon "Strategic Objective" at bounding box center [312, 55] width 15 height 12
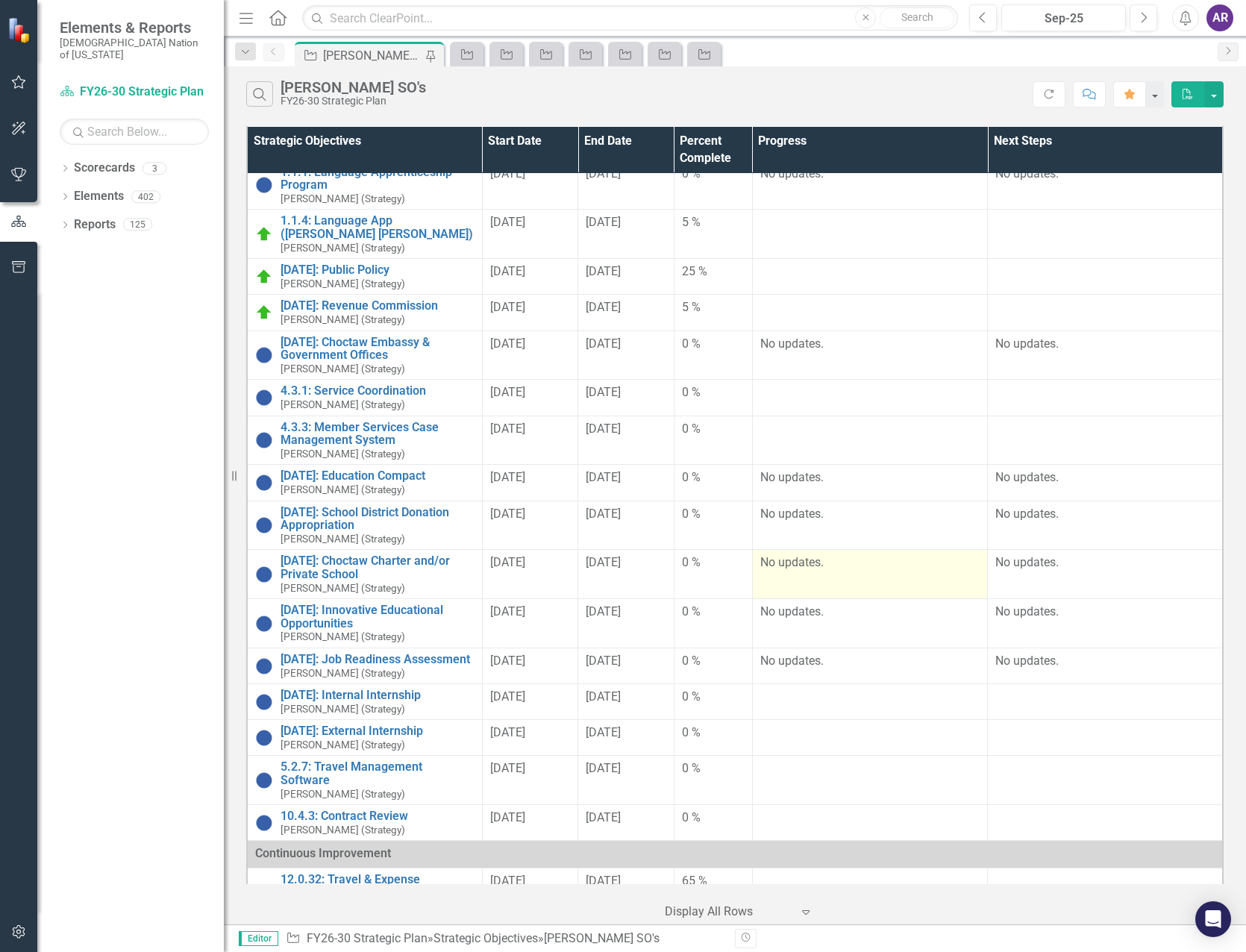
scroll to position [74, 0]
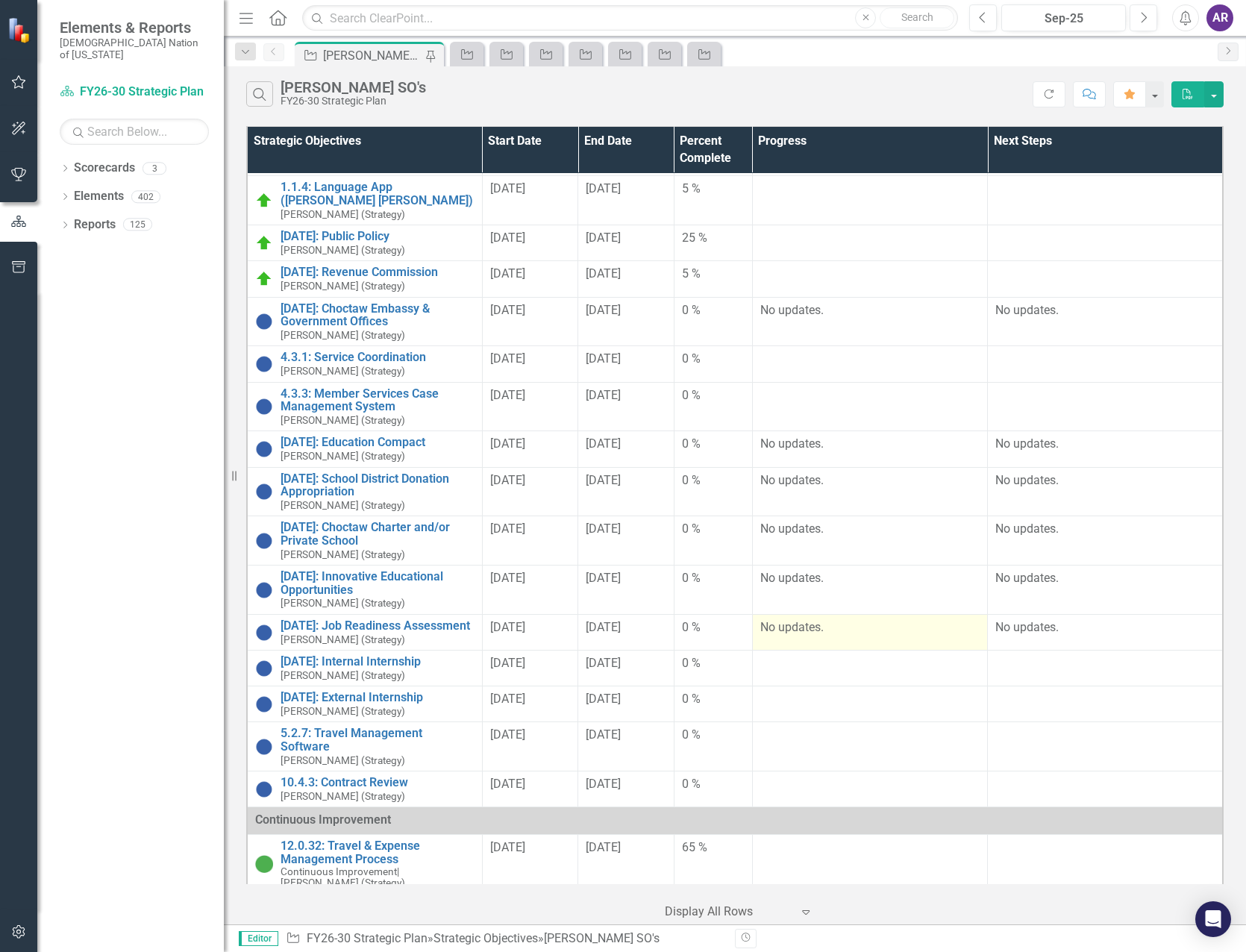
click at [814, 630] on p "No updates." at bounding box center [870, 627] width 219 height 17
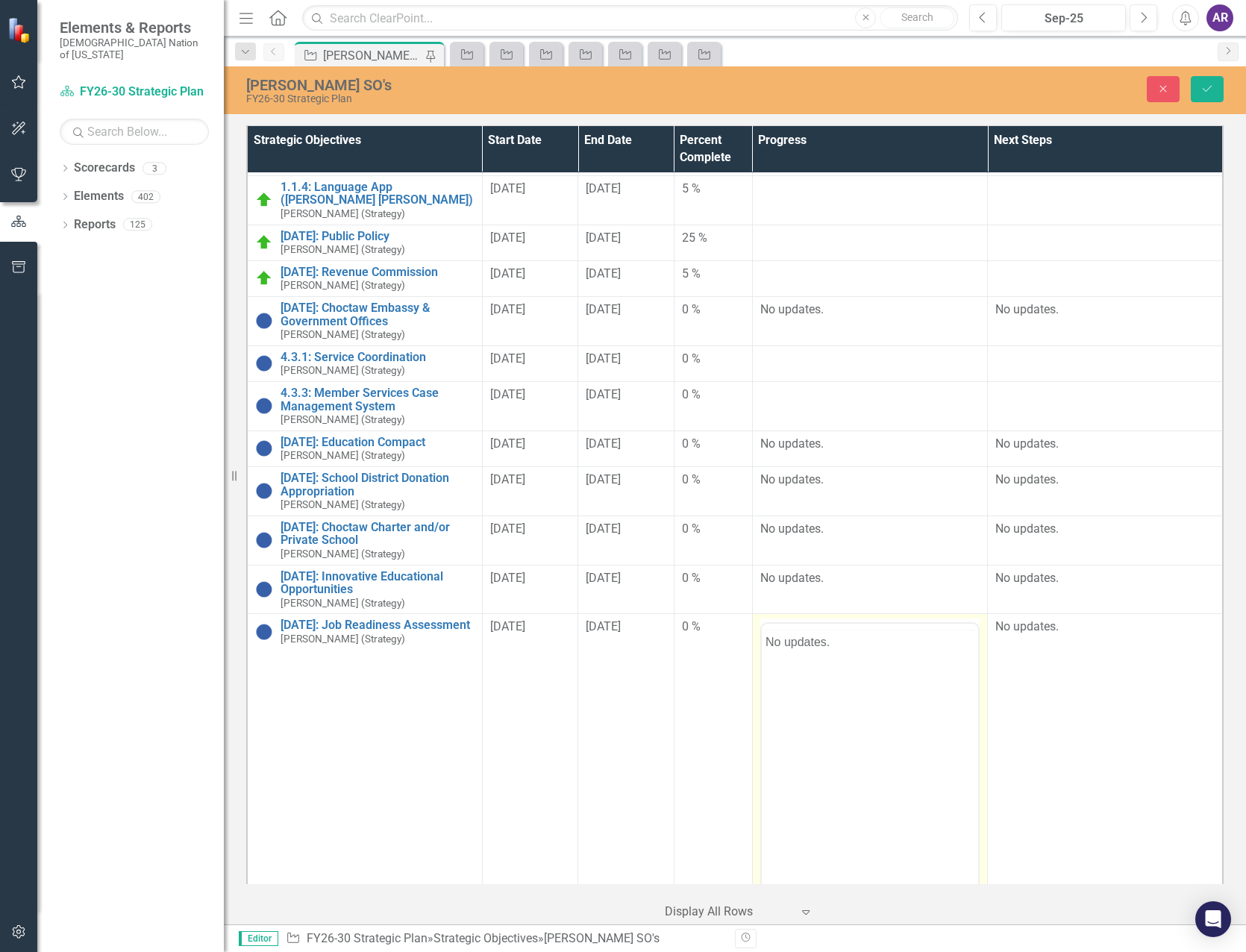
scroll to position [0, 0]
drag, startPoint x: 1575, startPoint y: 1289, endPoint x: 848, endPoint y: 678, distance: 949.7
click at [848, 678] on p "No updates." at bounding box center [869, 671] width 208 height 18
drag, startPoint x: 848, startPoint y: 678, endPoint x: 688, endPoint y: 683, distance: 160.1
click at [761, 683] on html "No updates." at bounding box center [869, 769] width 216 height 223
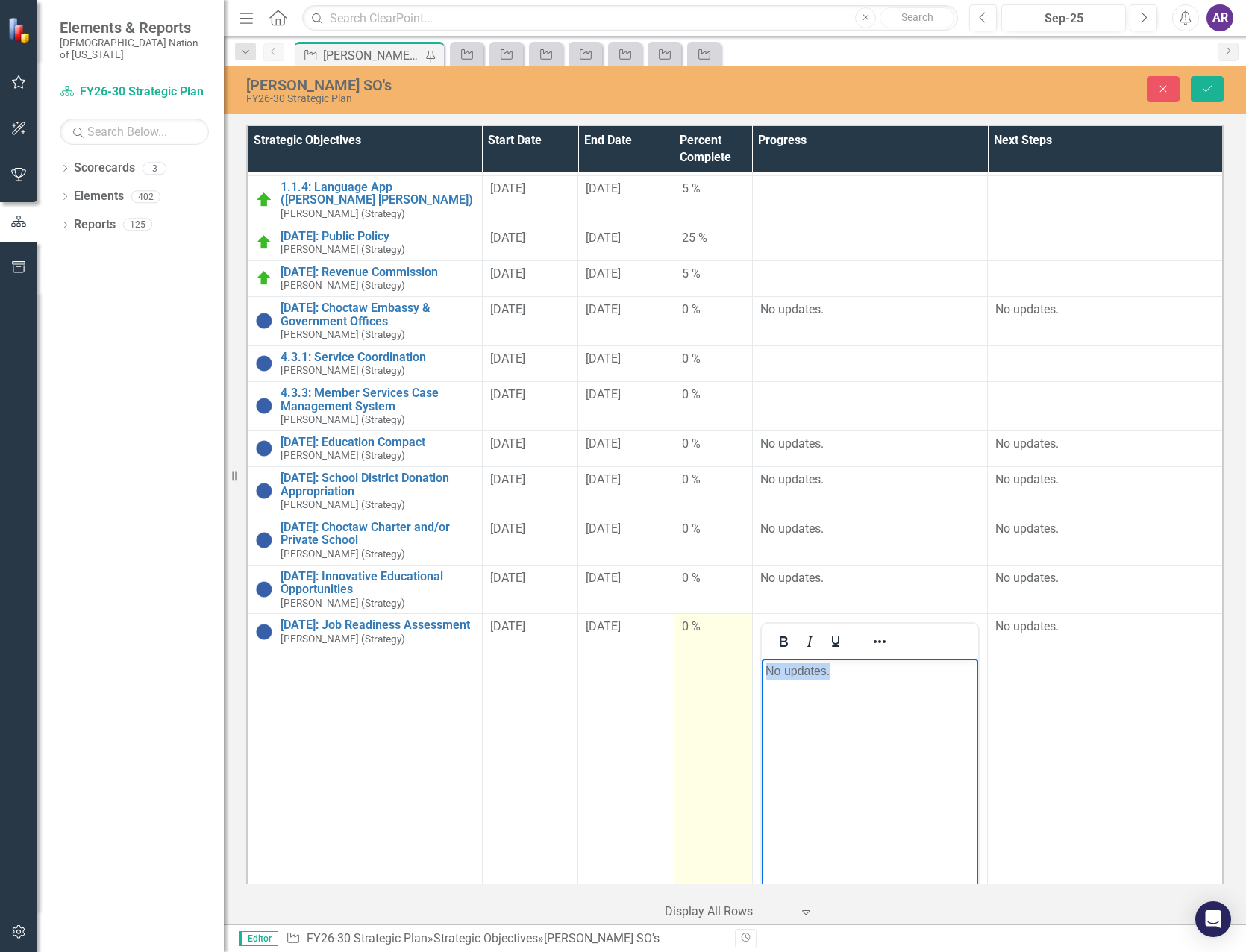
copy p "No updates."
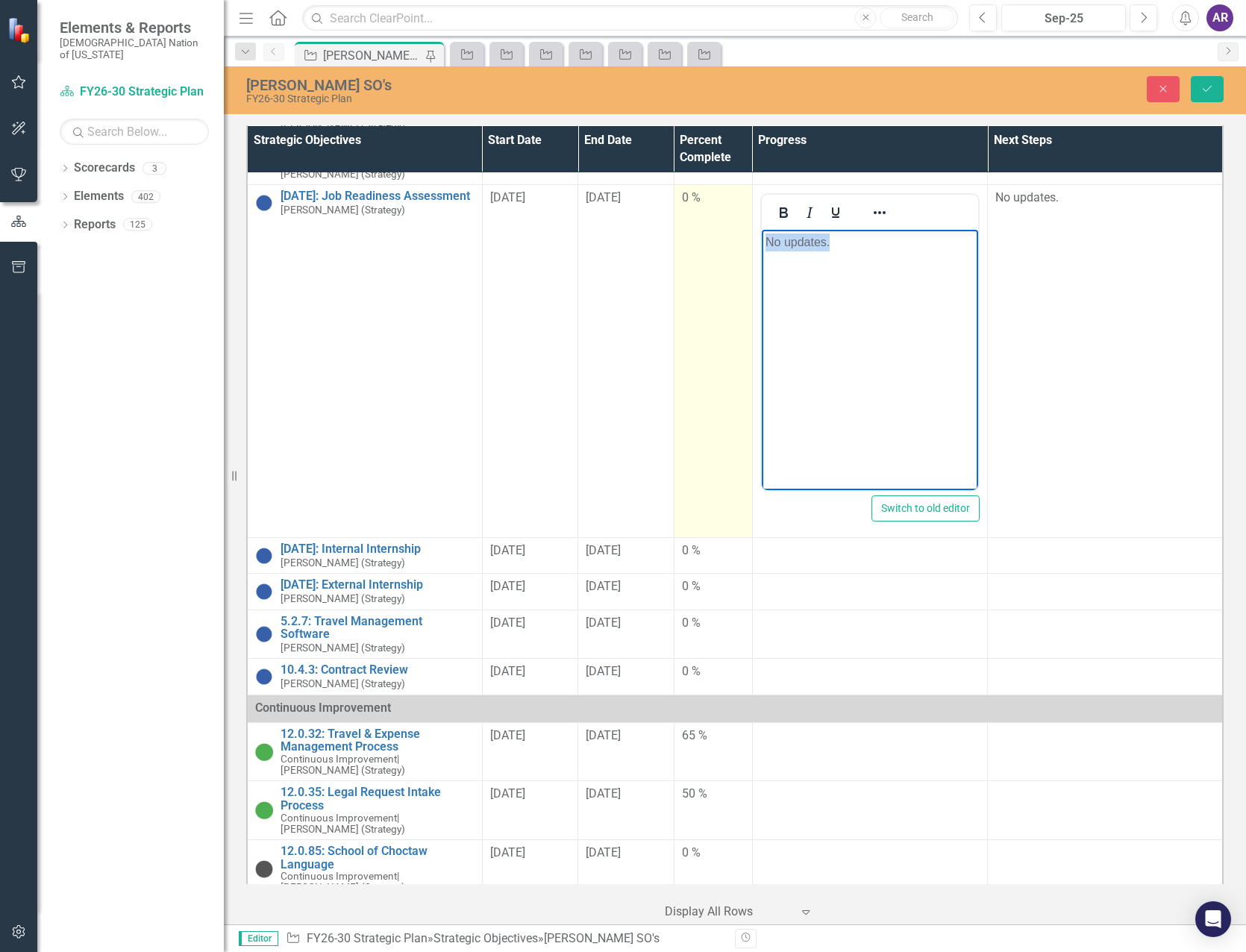
scroll to position [522, 0]
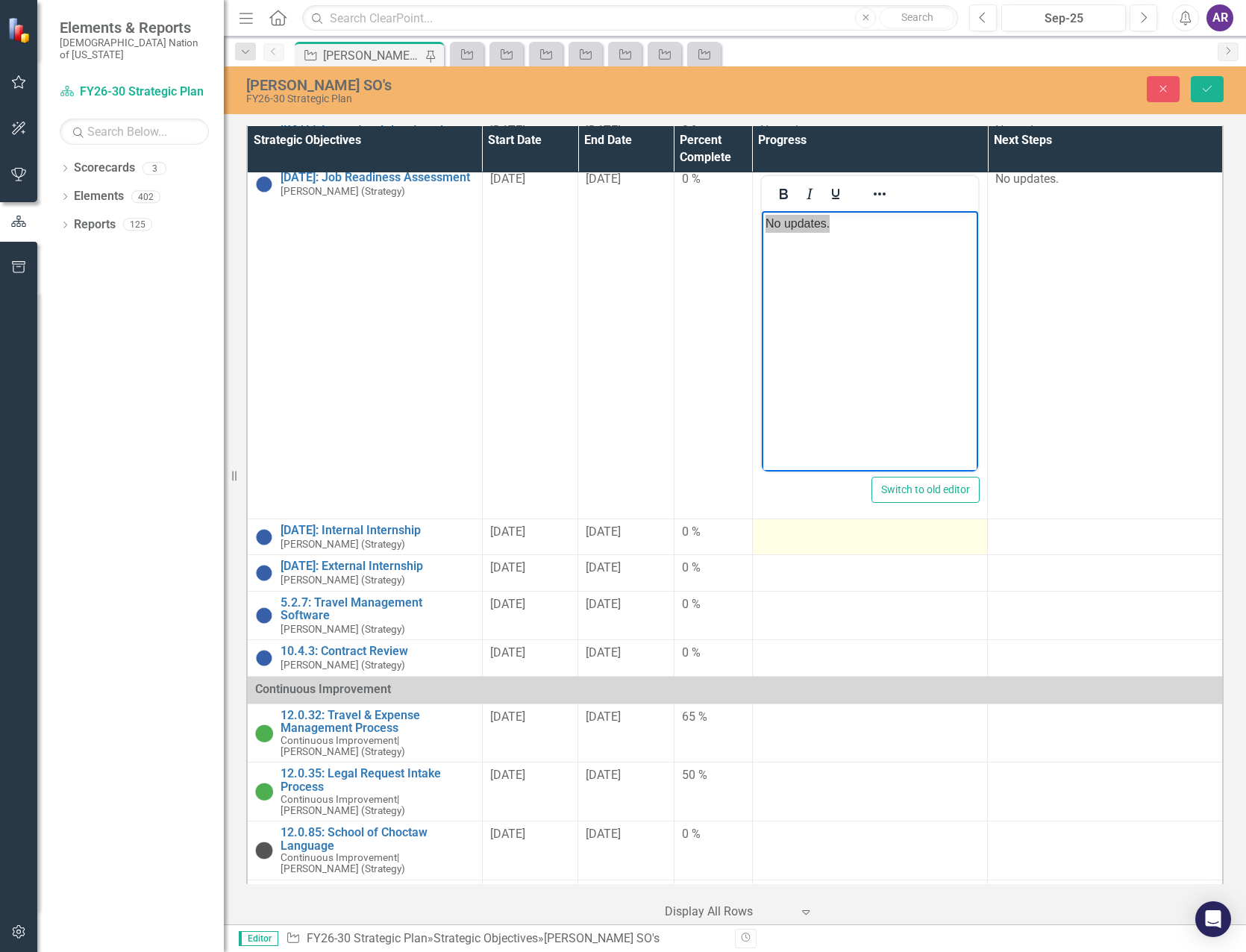
click at [798, 538] on div at bounding box center [870, 532] width 219 height 18
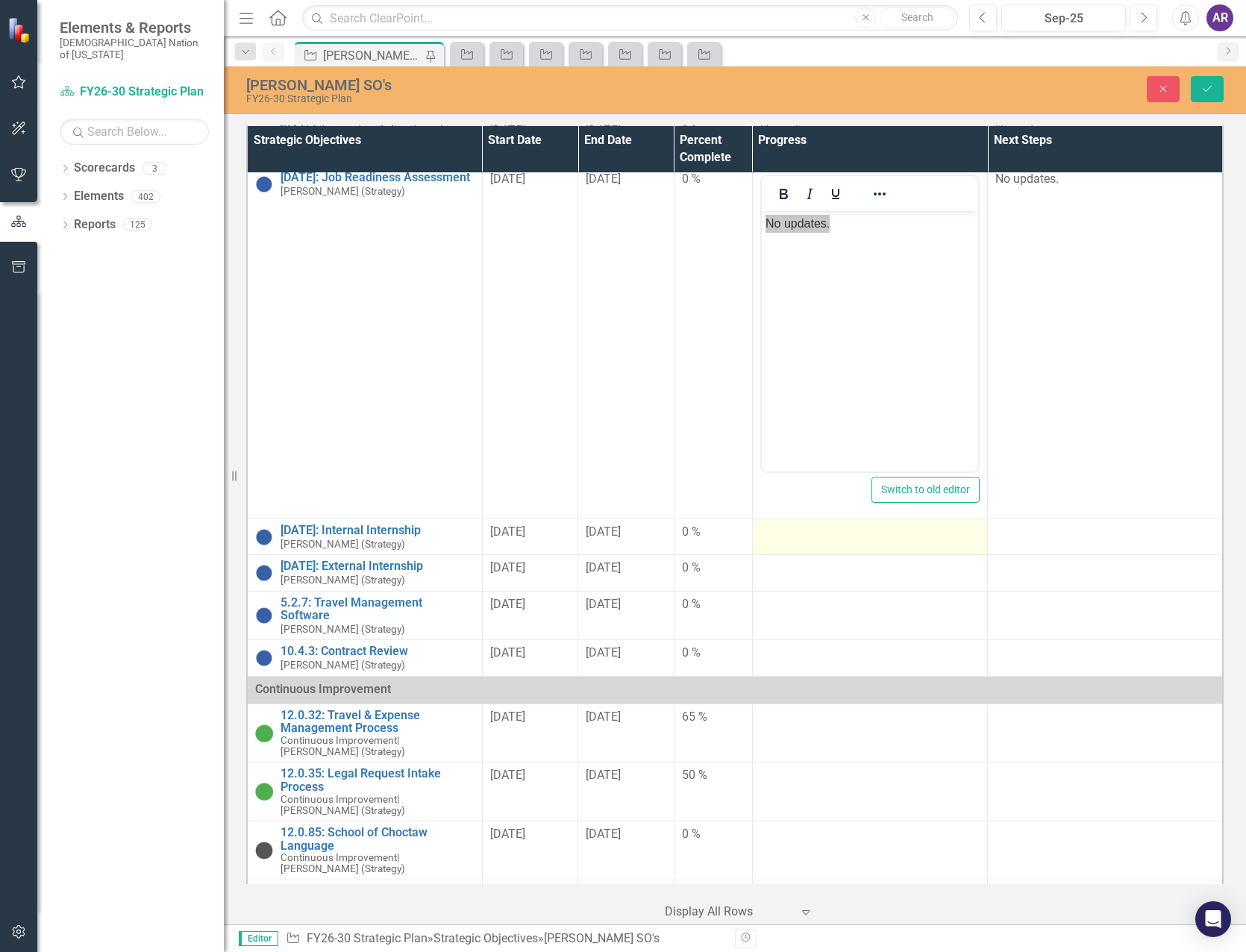
click at [798, 538] on div at bounding box center [870, 532] width 219 height 18
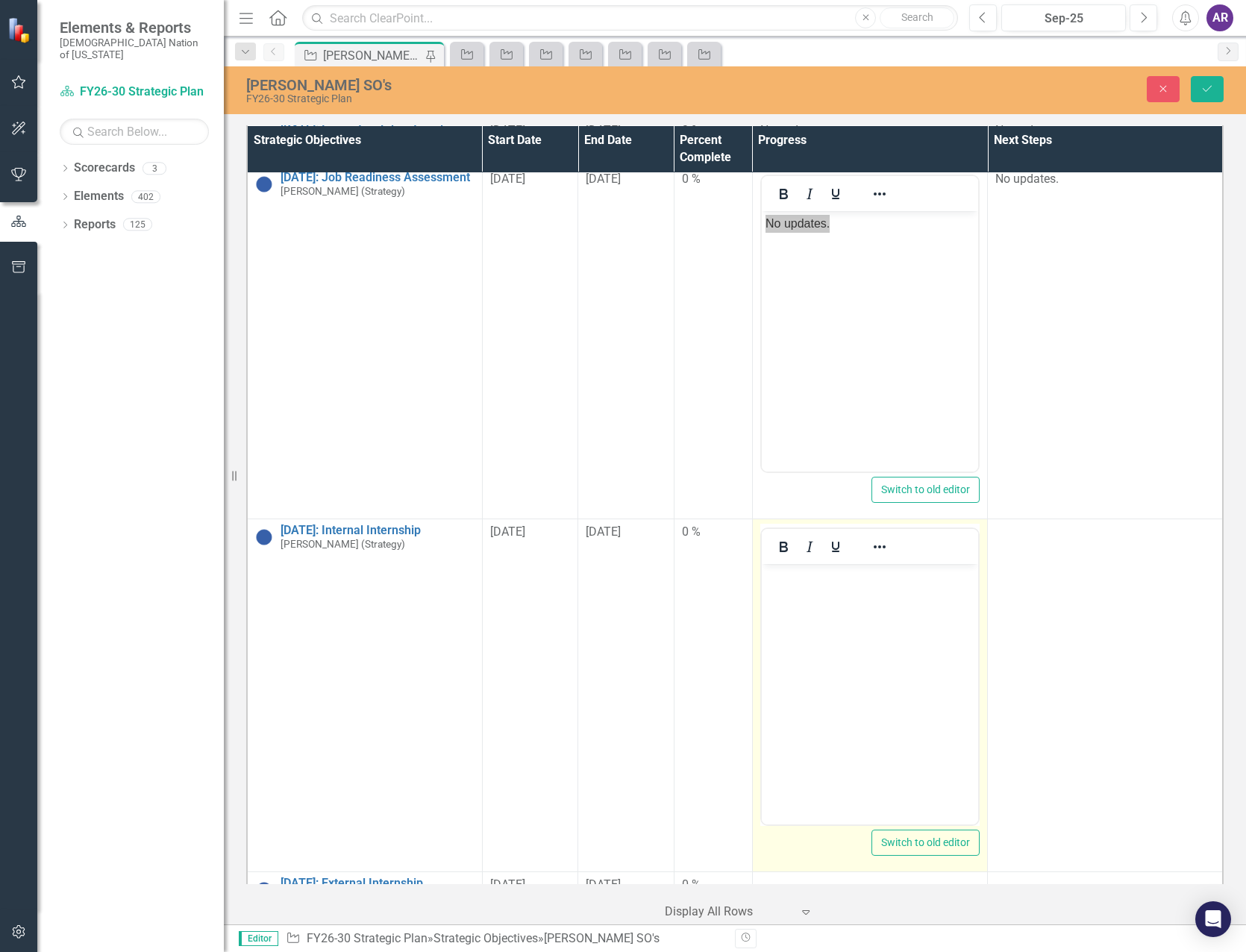
scroll to position [0, 0]
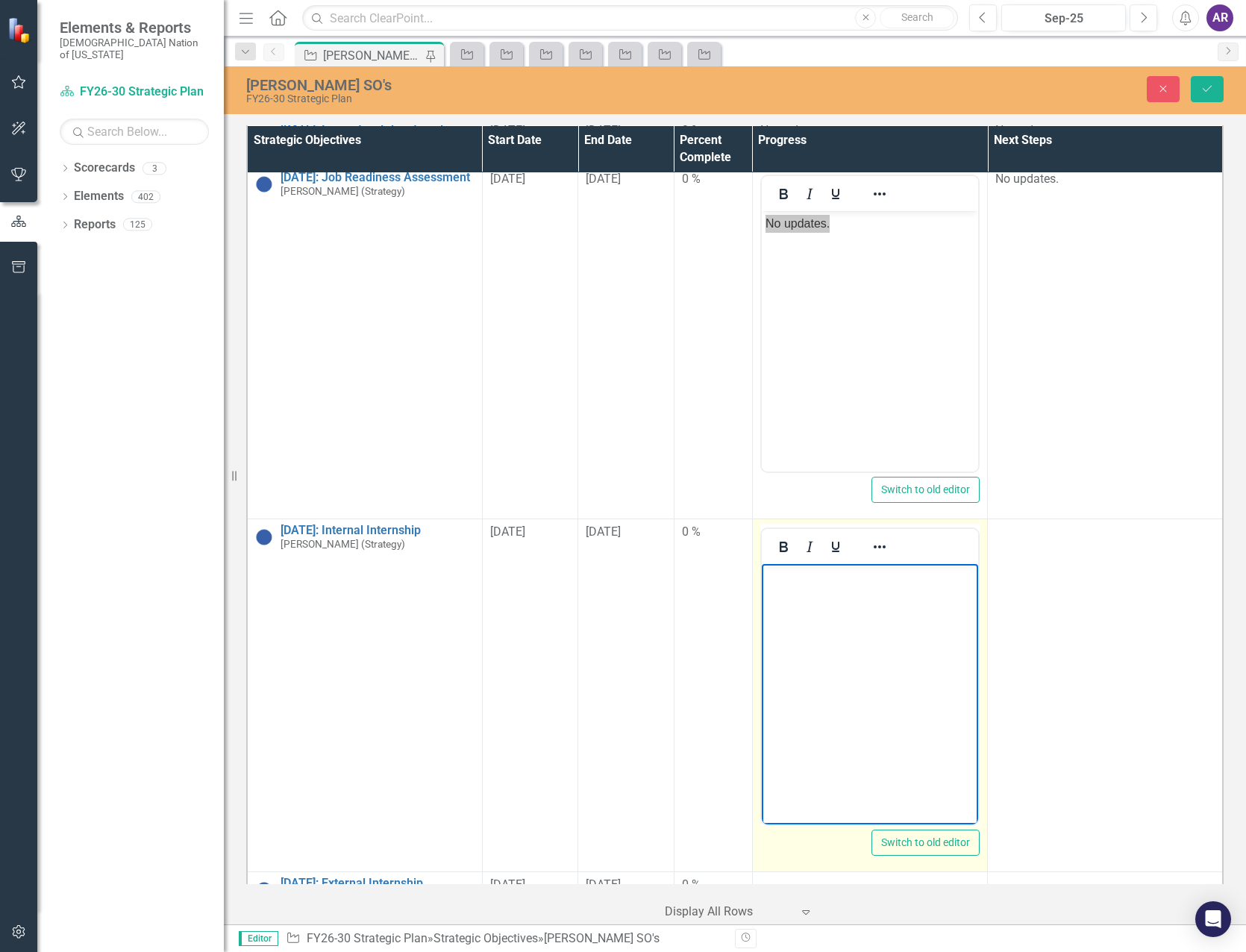
click at [822, 616] on body "Rich Text Area. Press ALT-0 for help." at bounding box center [869, 675] width 216 height 223
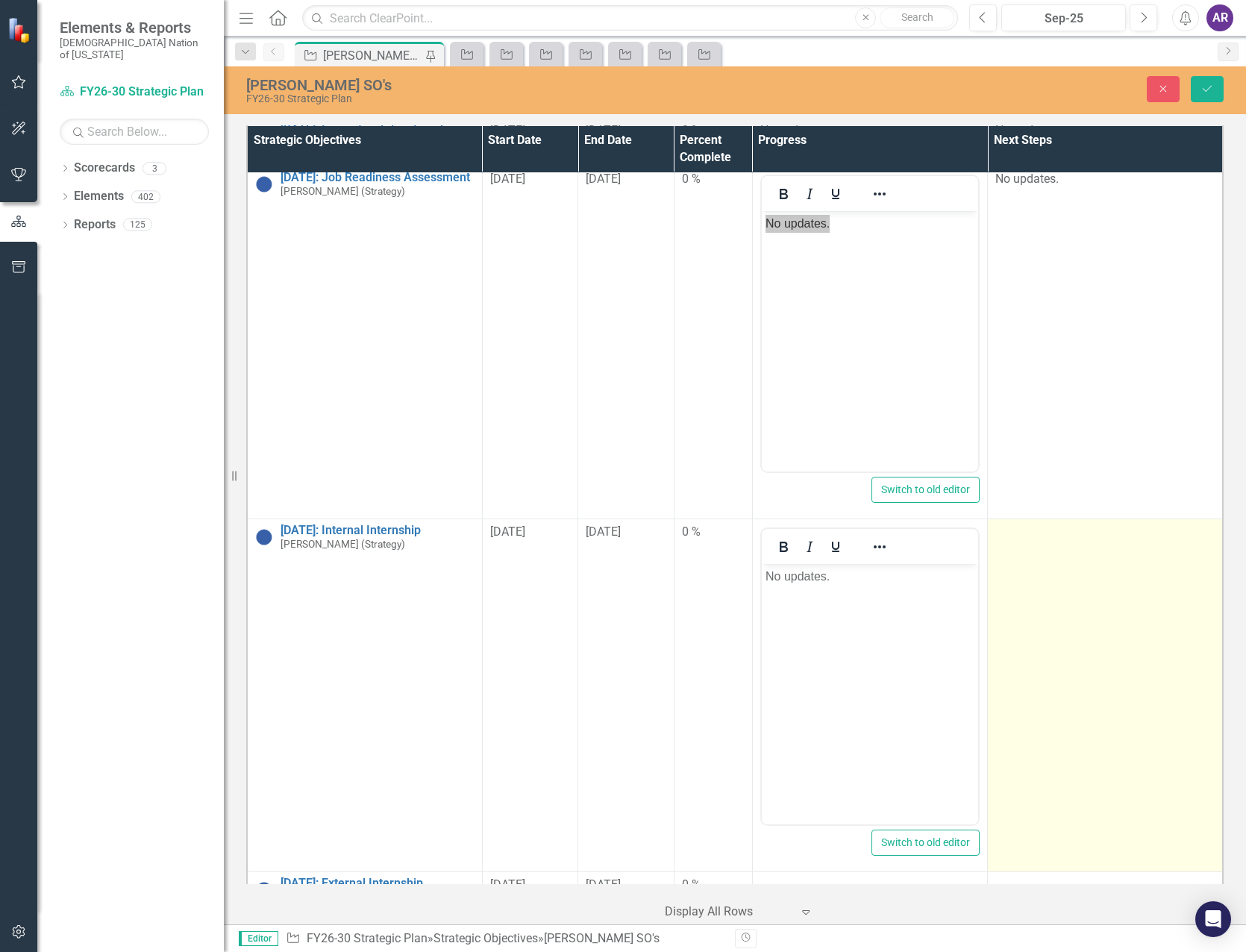
click at [1061, 608] on td at bounding box center [1105, 695] width 235 height 352
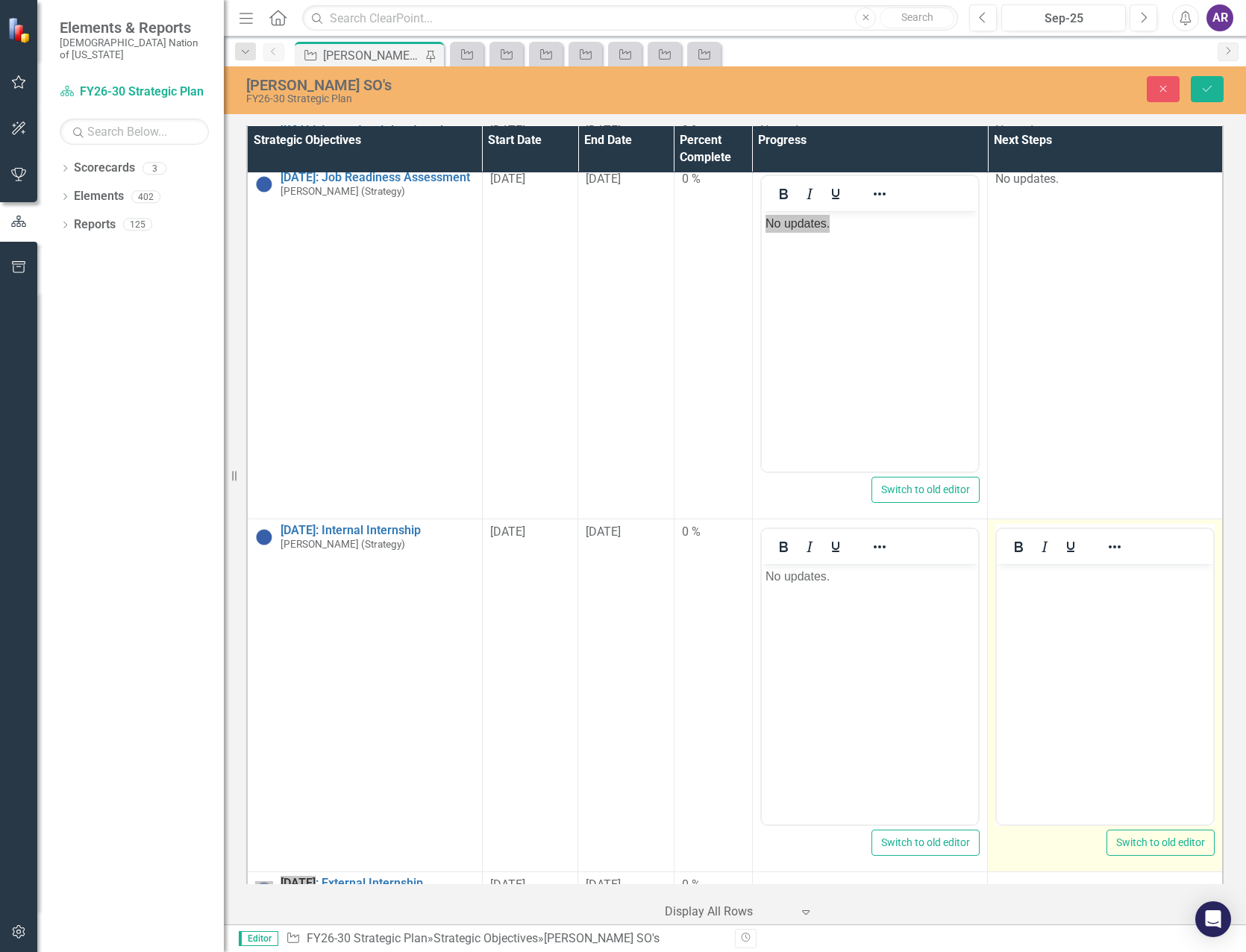
drag, startPoint x: 2058, startPoint y: 1171, endPoint x: 1071, endPoint y: 619, distance: 1130.9
click at [1071, 619] on body "Rich Text Area. Press ALT-0 for help." at bounding box center [1105, 675] width 216 height 223
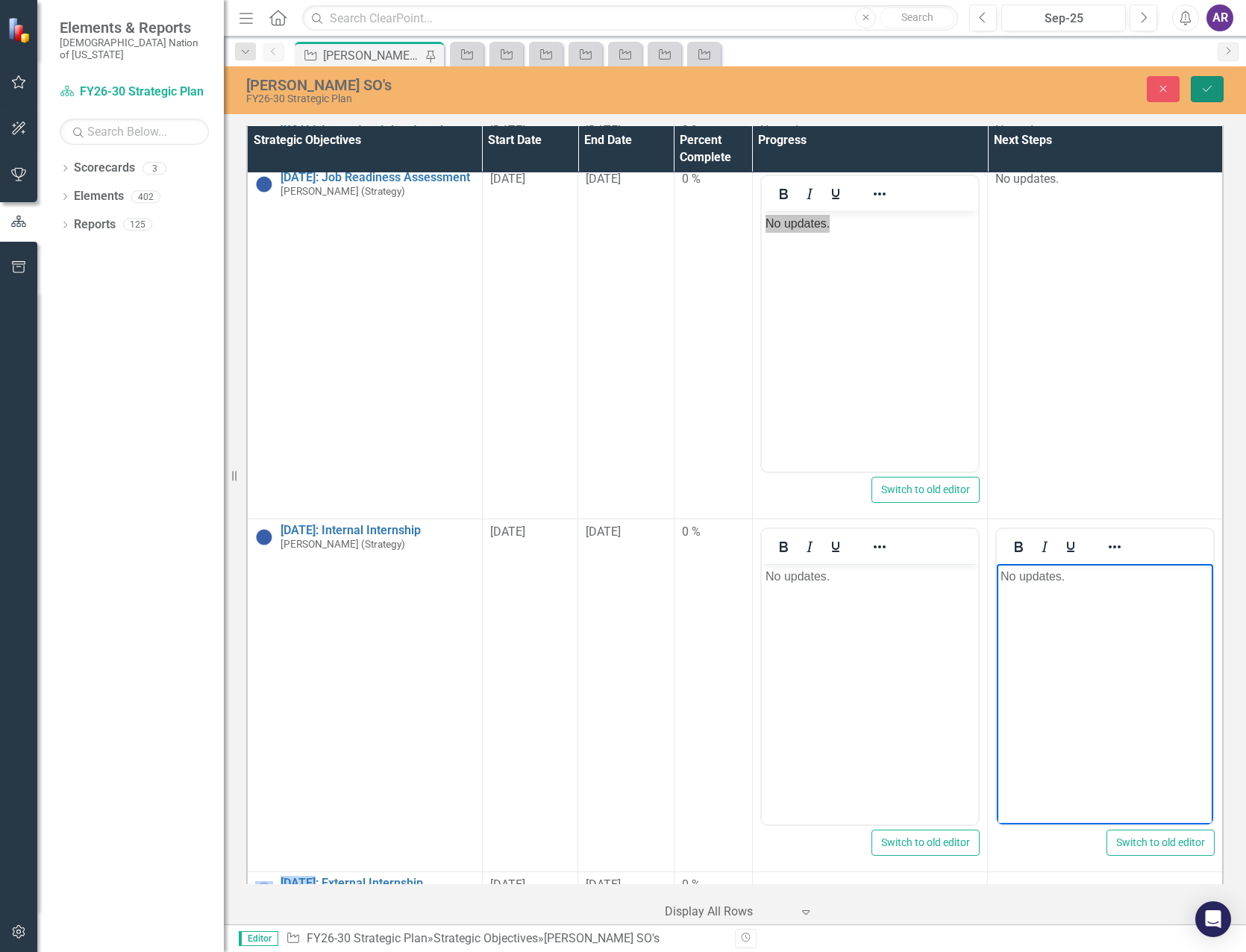
click at [1202, 78] on button "Save" at bounding box center [1206, 89] width 33 height 26
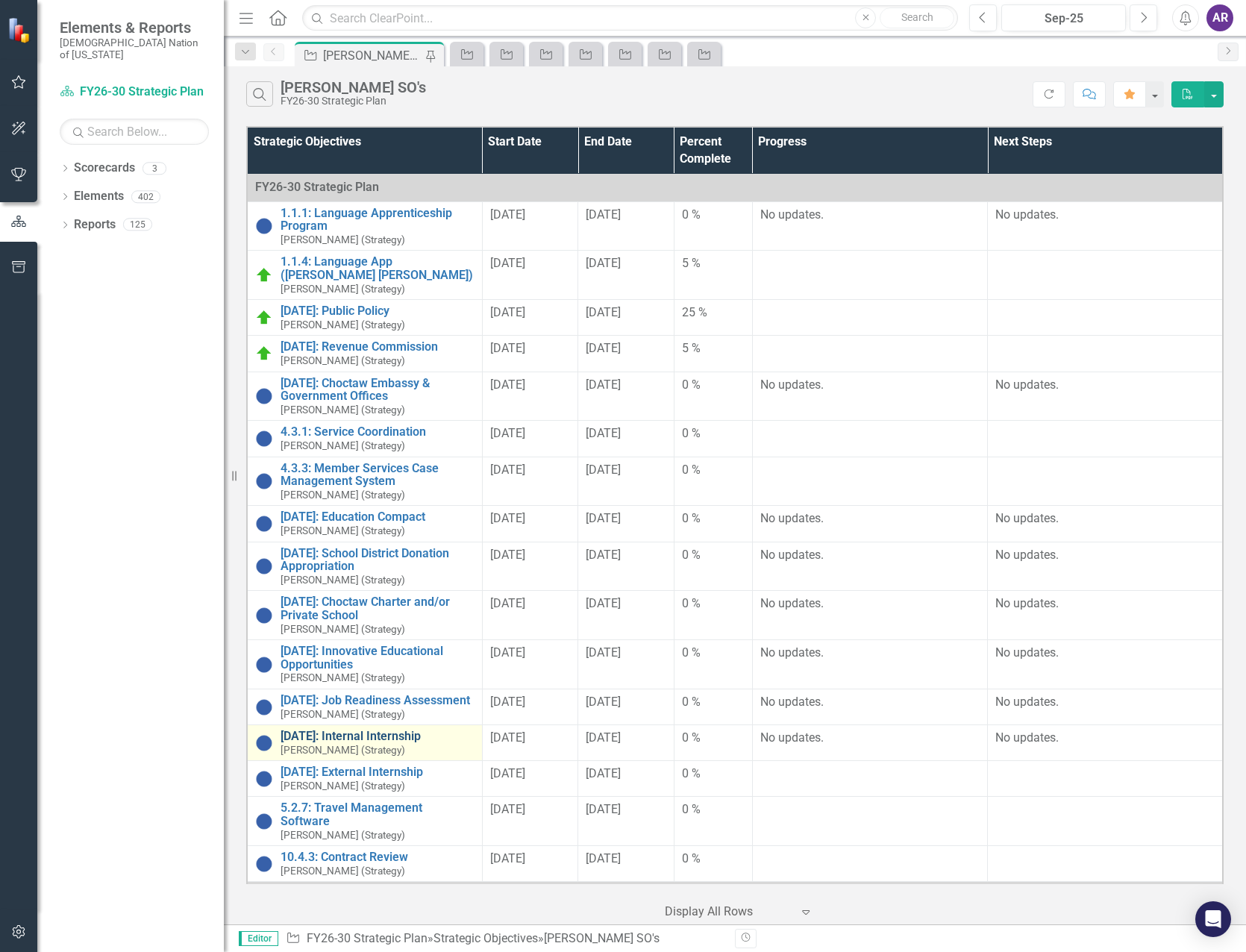
click at [365, 738] on link "[DATE]: Internal Internship" at bounding box center [377, 737] width 194 height 14
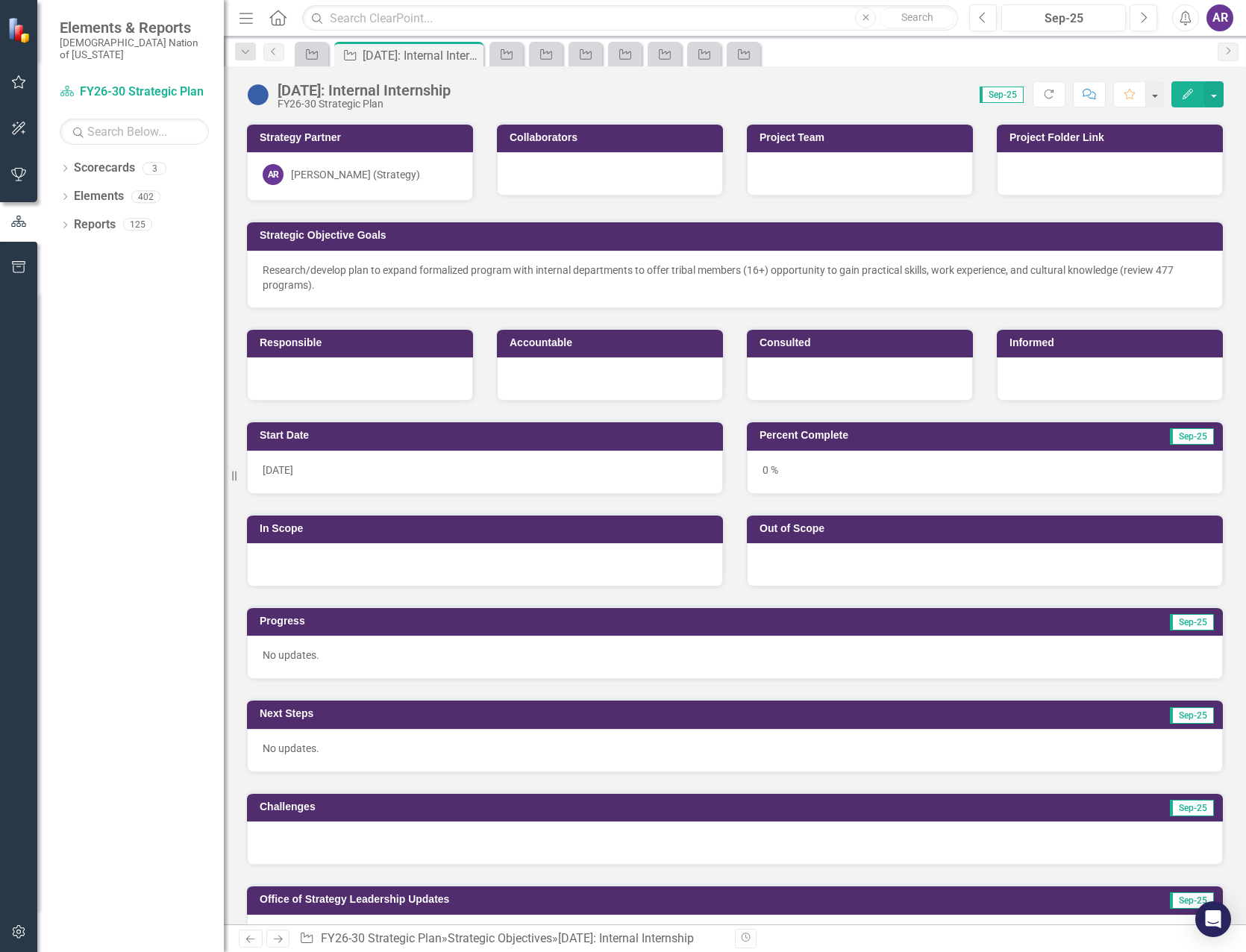
click at [397, 839] on div at bounding box center [735, 843] width 976 height 44
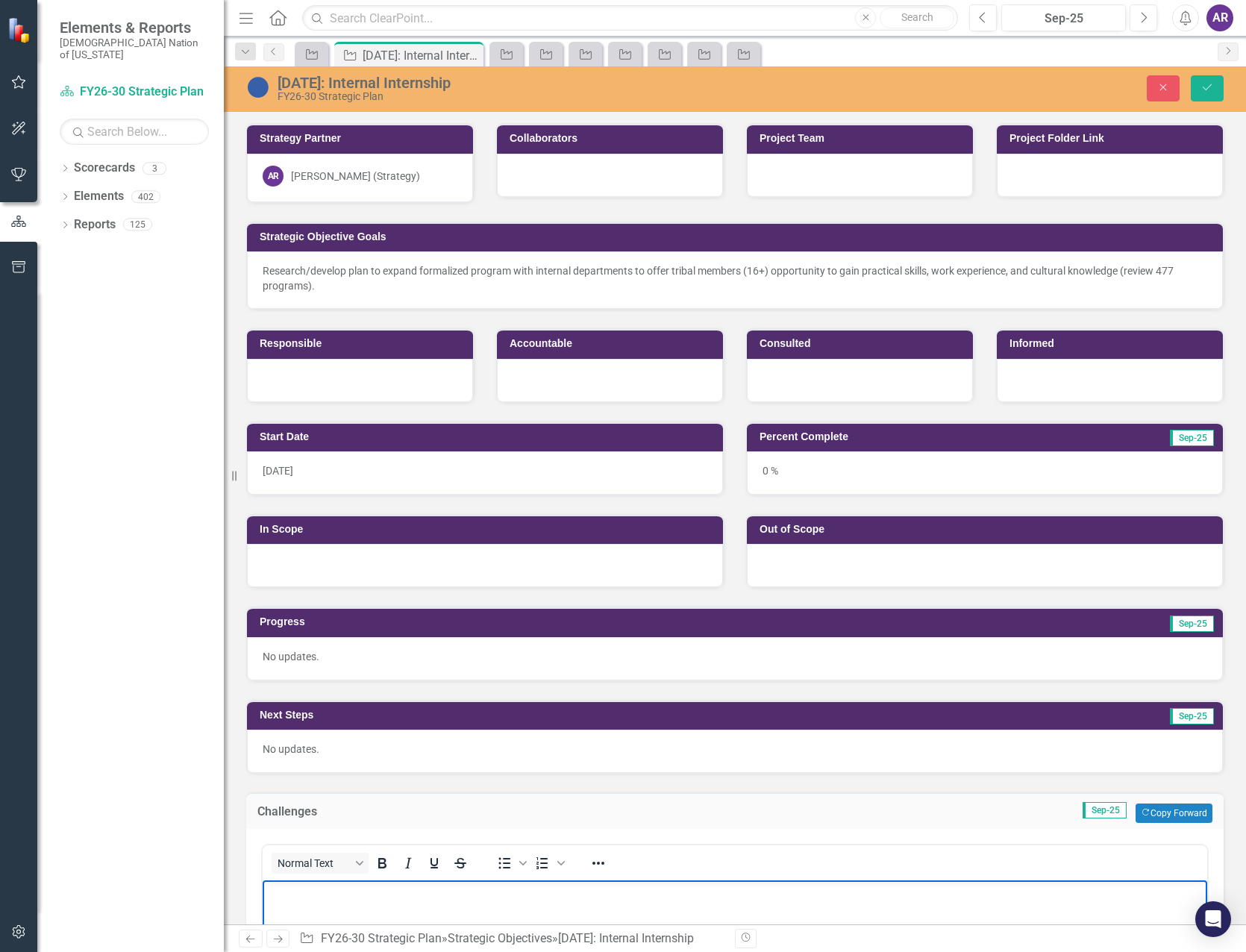
click at [396, 888] on p "Rich Text Area. Press ALT-0 for help." at bounding box center [735, 892] width 937 height 18
click at [1213, 85] on icon "Save" at bounding box center [1207, 87] width 14 height 11
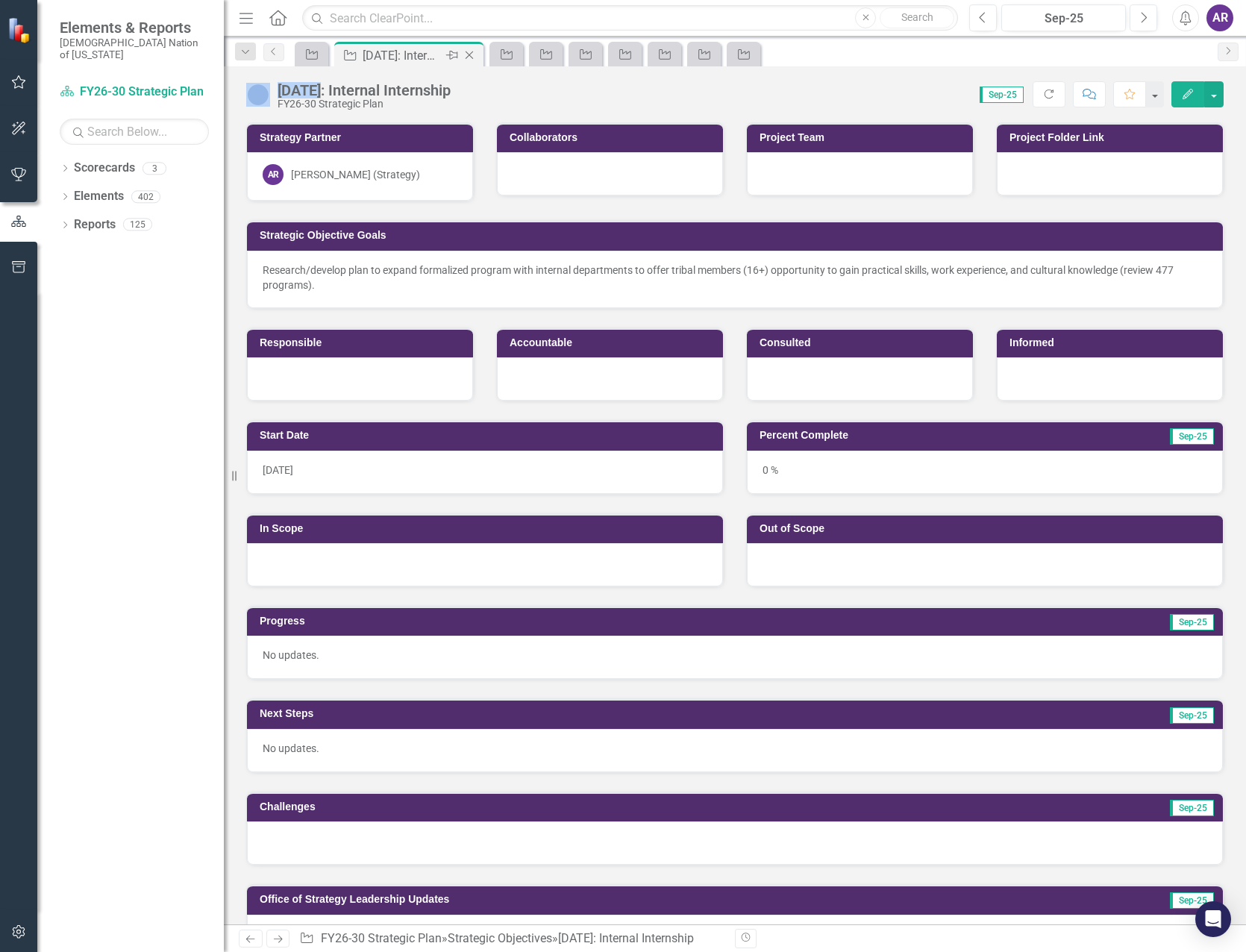
click at [473, 55] on icon "Close" at bounding box center [469, 56] width 15 height 12
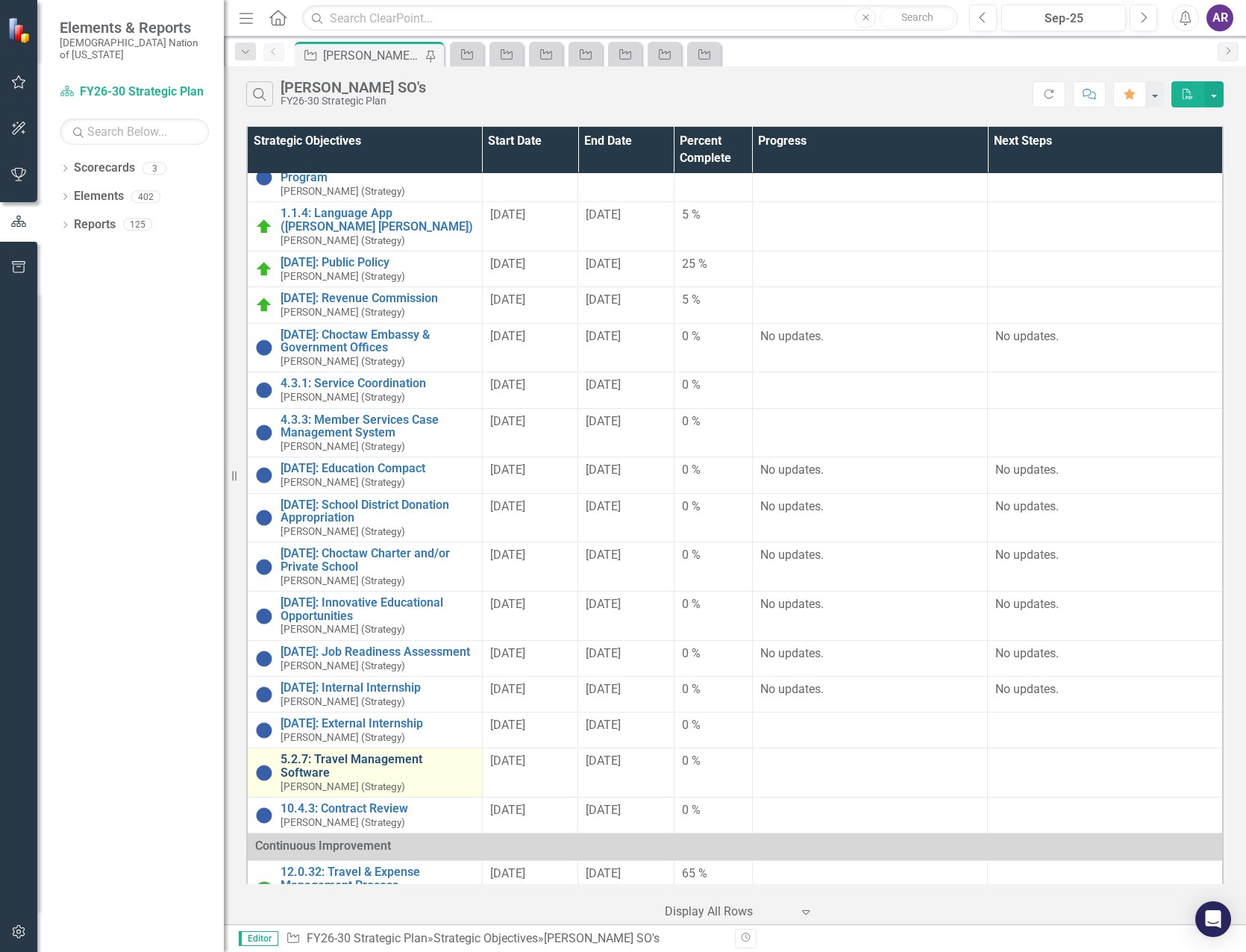
scroll to position [74, 0]
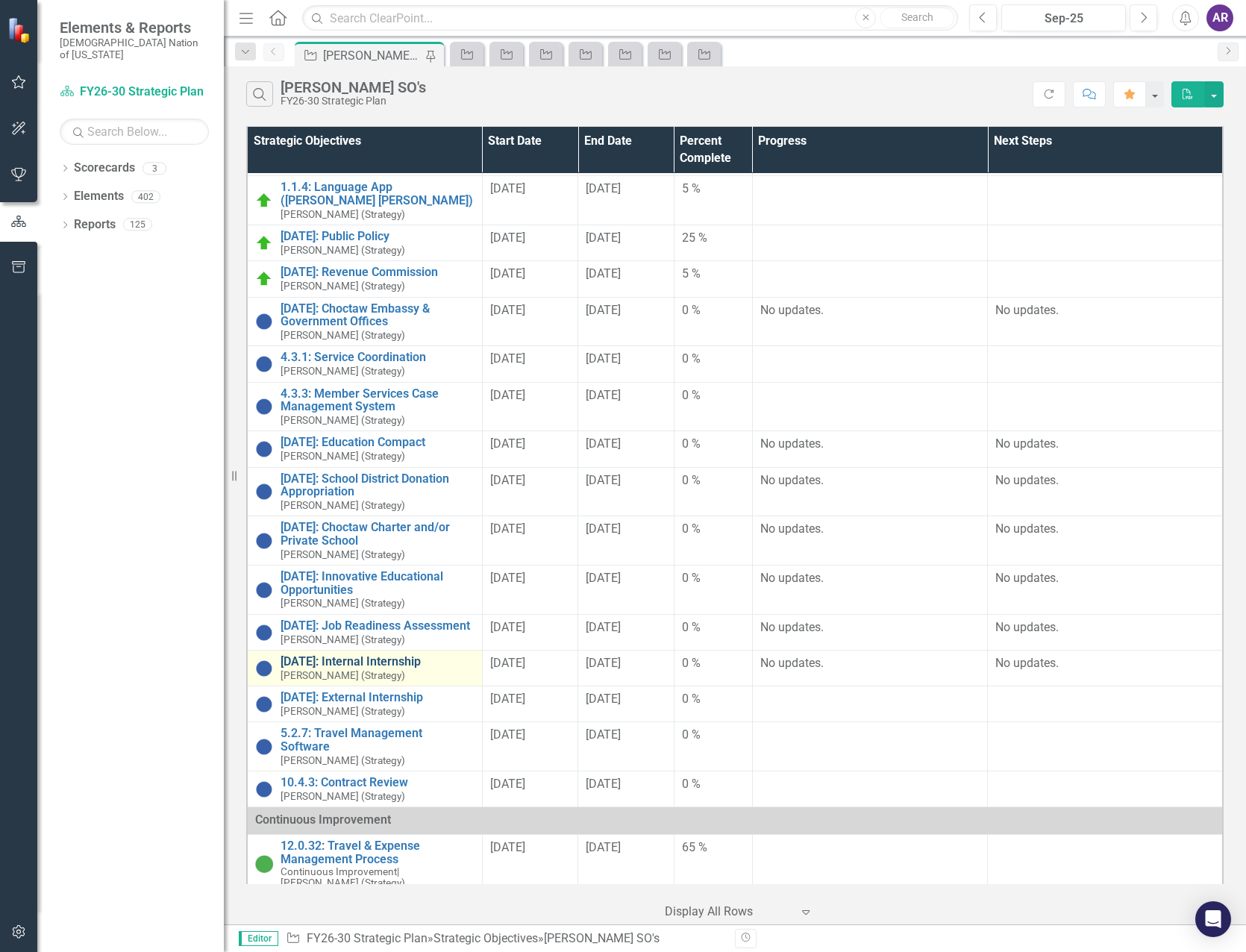
click at [394, 664] on link "[DATE]: Internal Internship" at bounding box center [377, 662] width 194 height 14
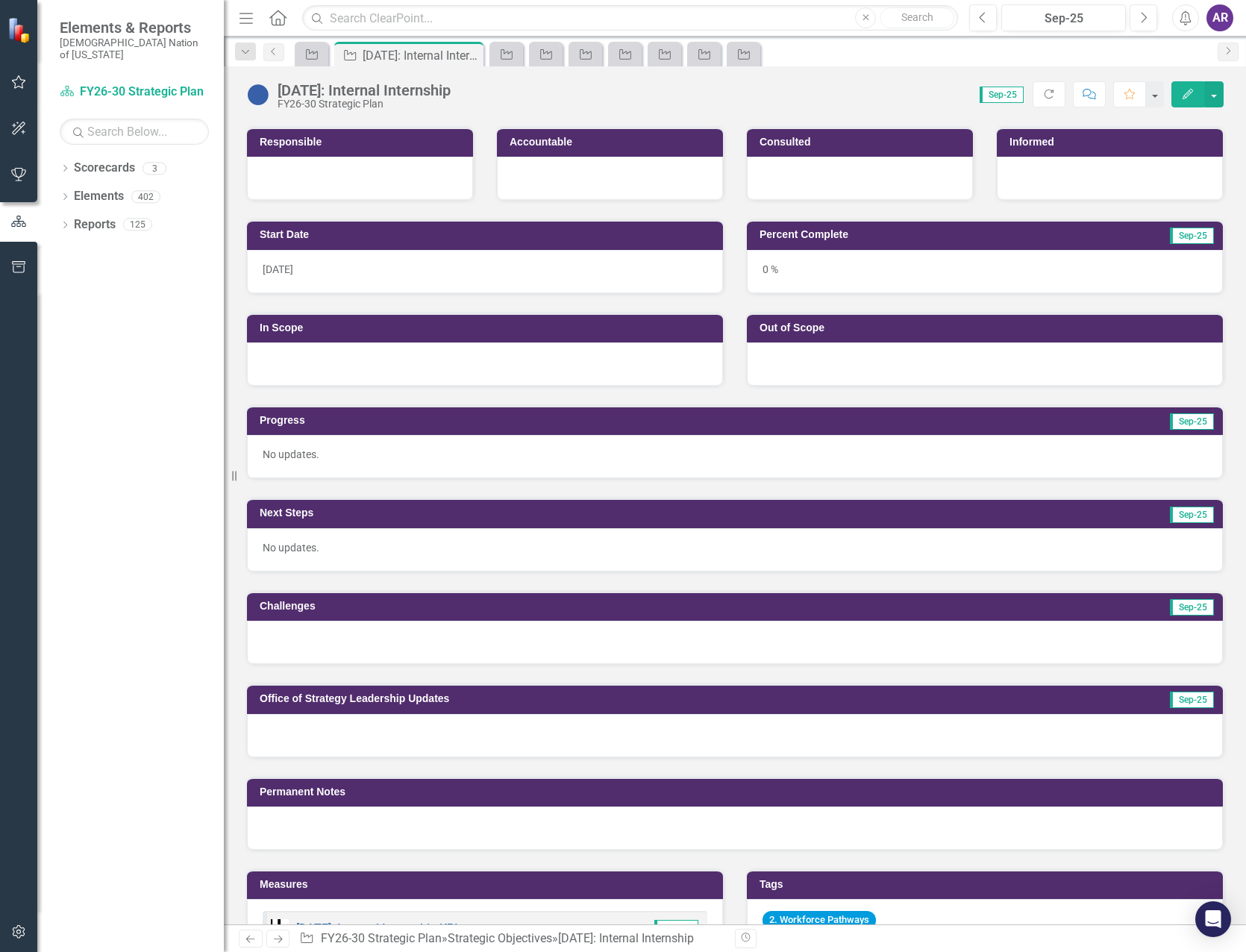
scroll to position [223, 0]
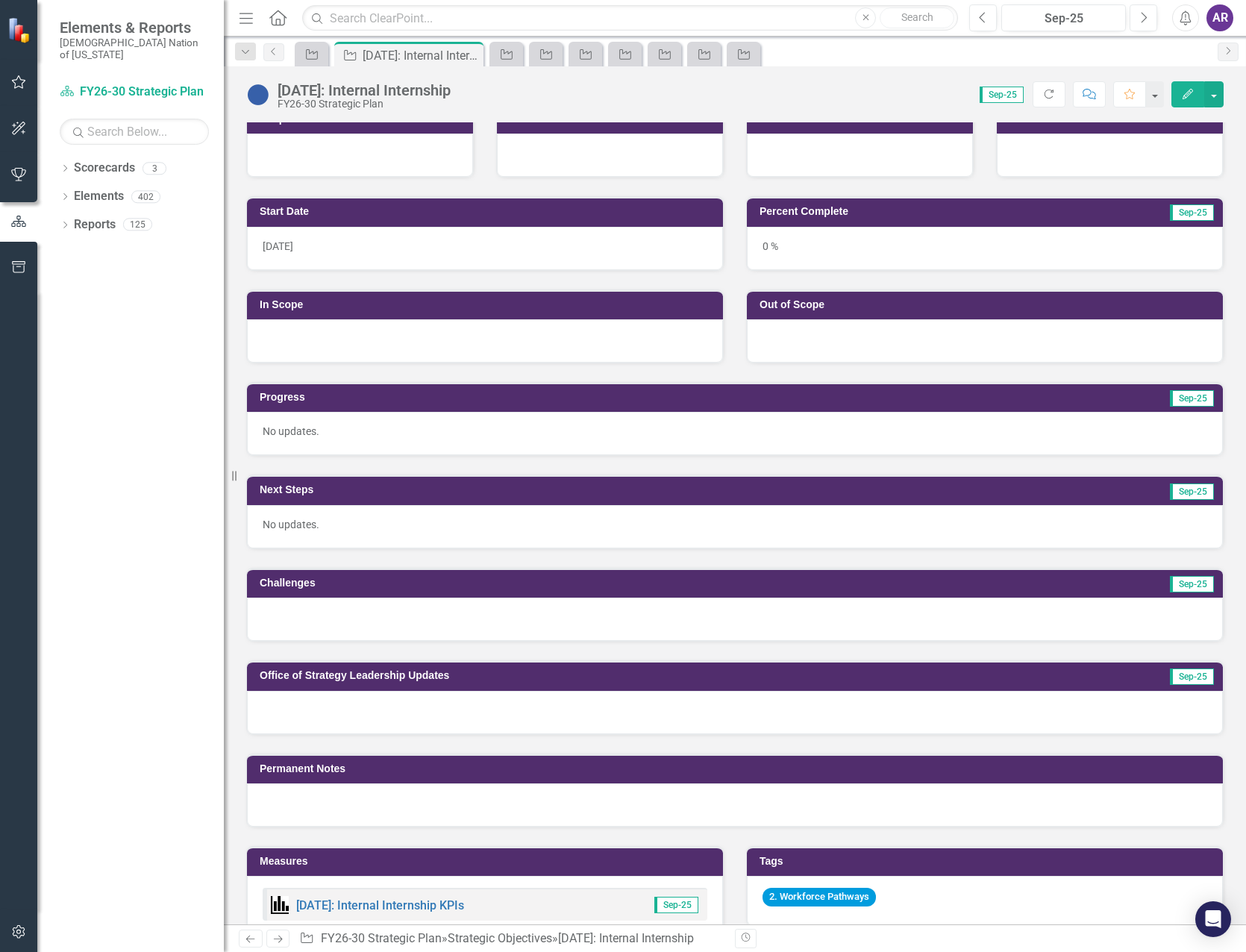
click at [374, 621] on div at bounding box center [735, 619] width 976 height 44
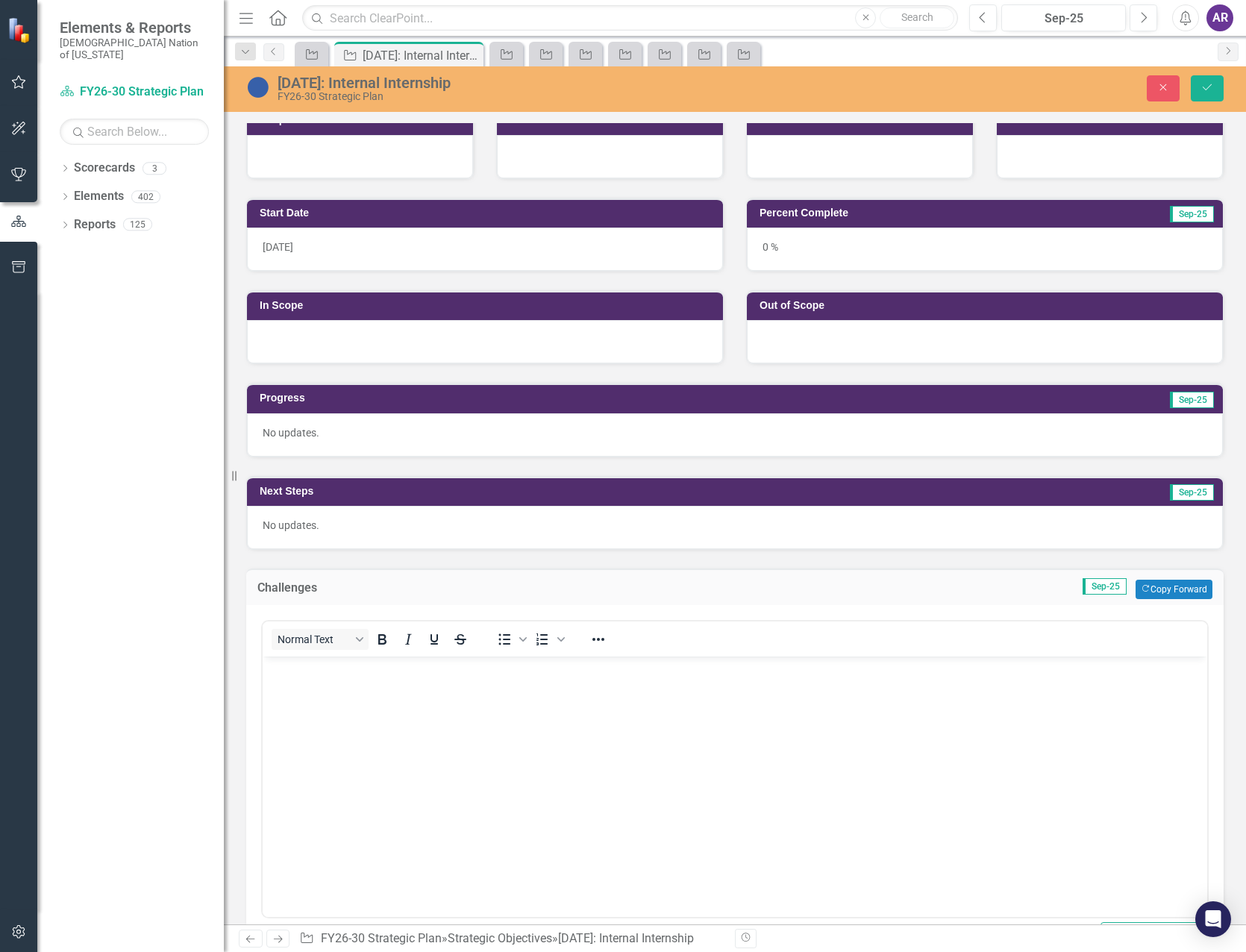
scroll to position [0, 0]
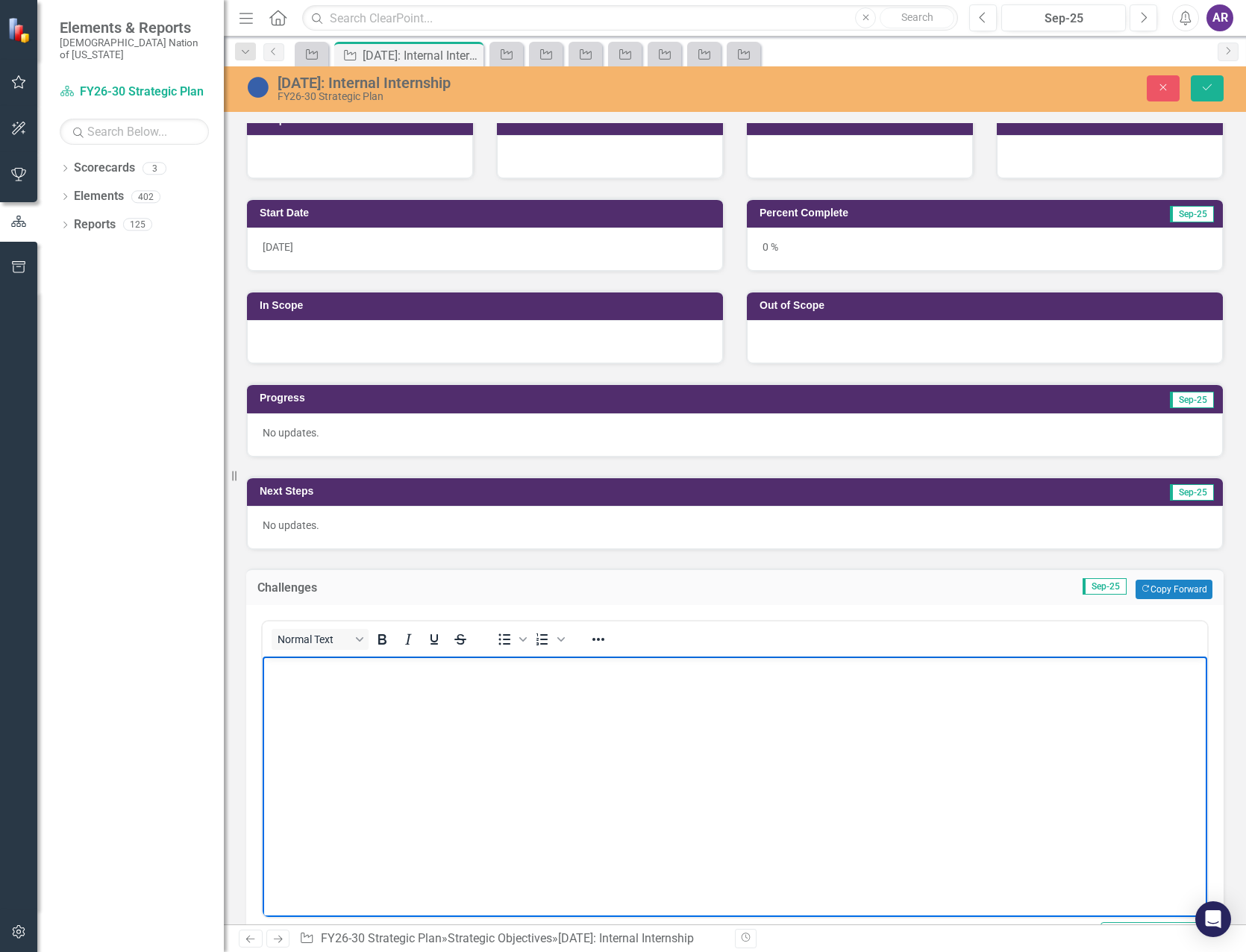
click at [373, 717] on body "Rich Text Area. Press ALT-0 for help." at bounding box center [734, 767] width 944 height 223
click at [1201, 80] on button "Save" at bounding box center [1206, 88] width 33 height 26
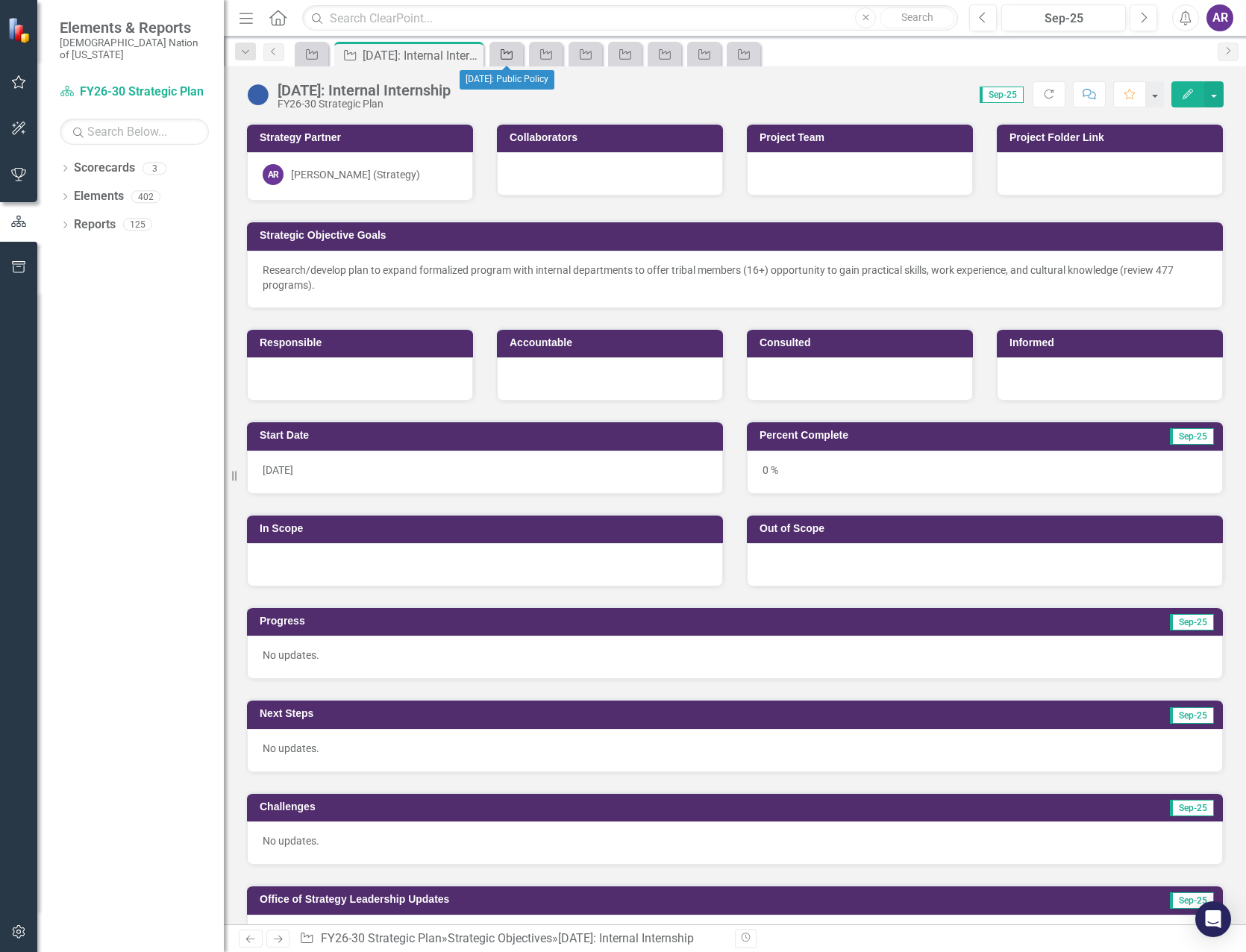
click at [515, 55] on link "Strategic Objective" at bounding box center [506, 54] width 26 height 19
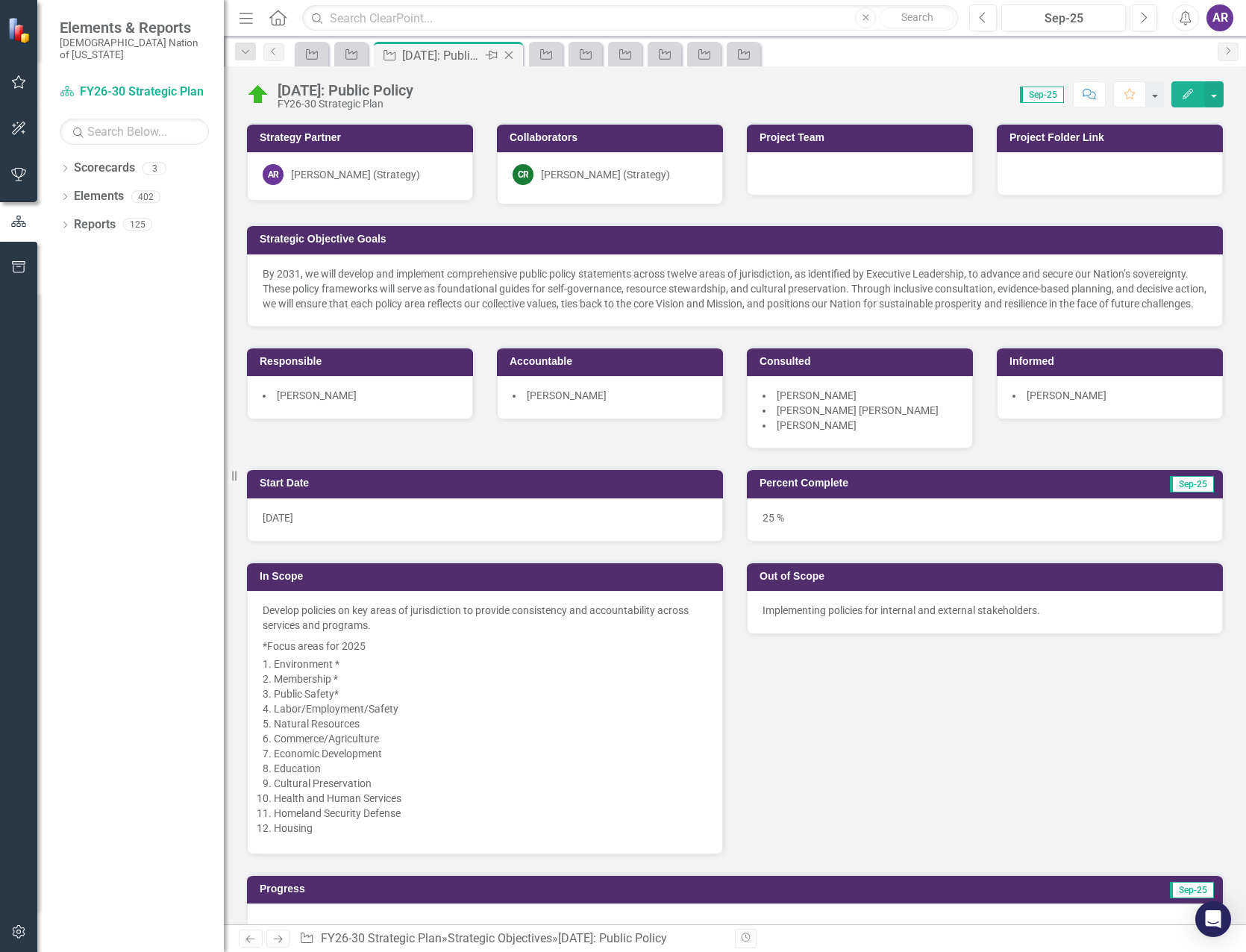
click at [510, 56] on icon "Close" at bounding box center [508, 56] width 15 height 12
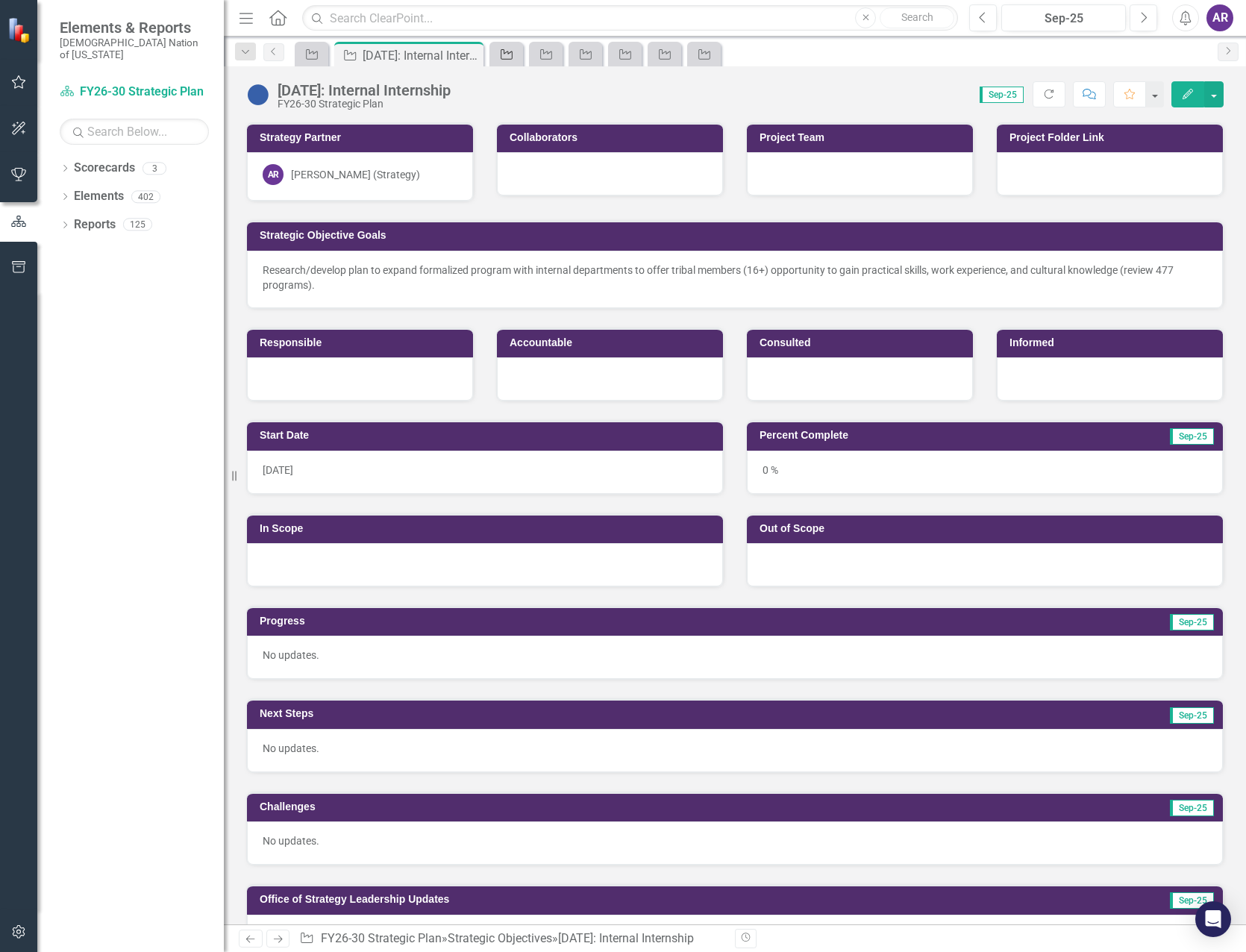
click at [512, 56] on icon at bounding box center [506, 55] width 12 height 11
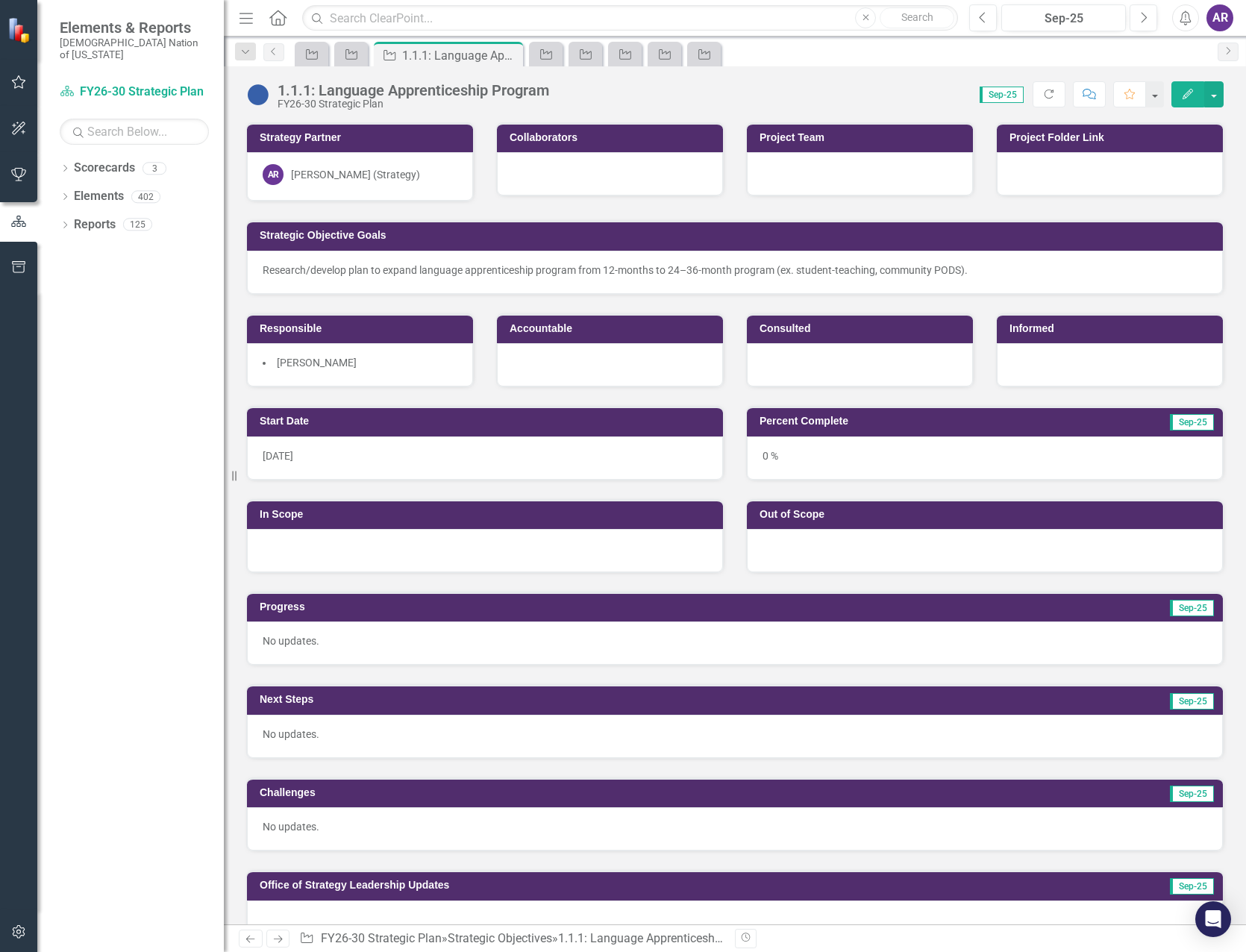
click at [0, 0] on icon "Close" at bounding box center [0, 0] width 0 height 0
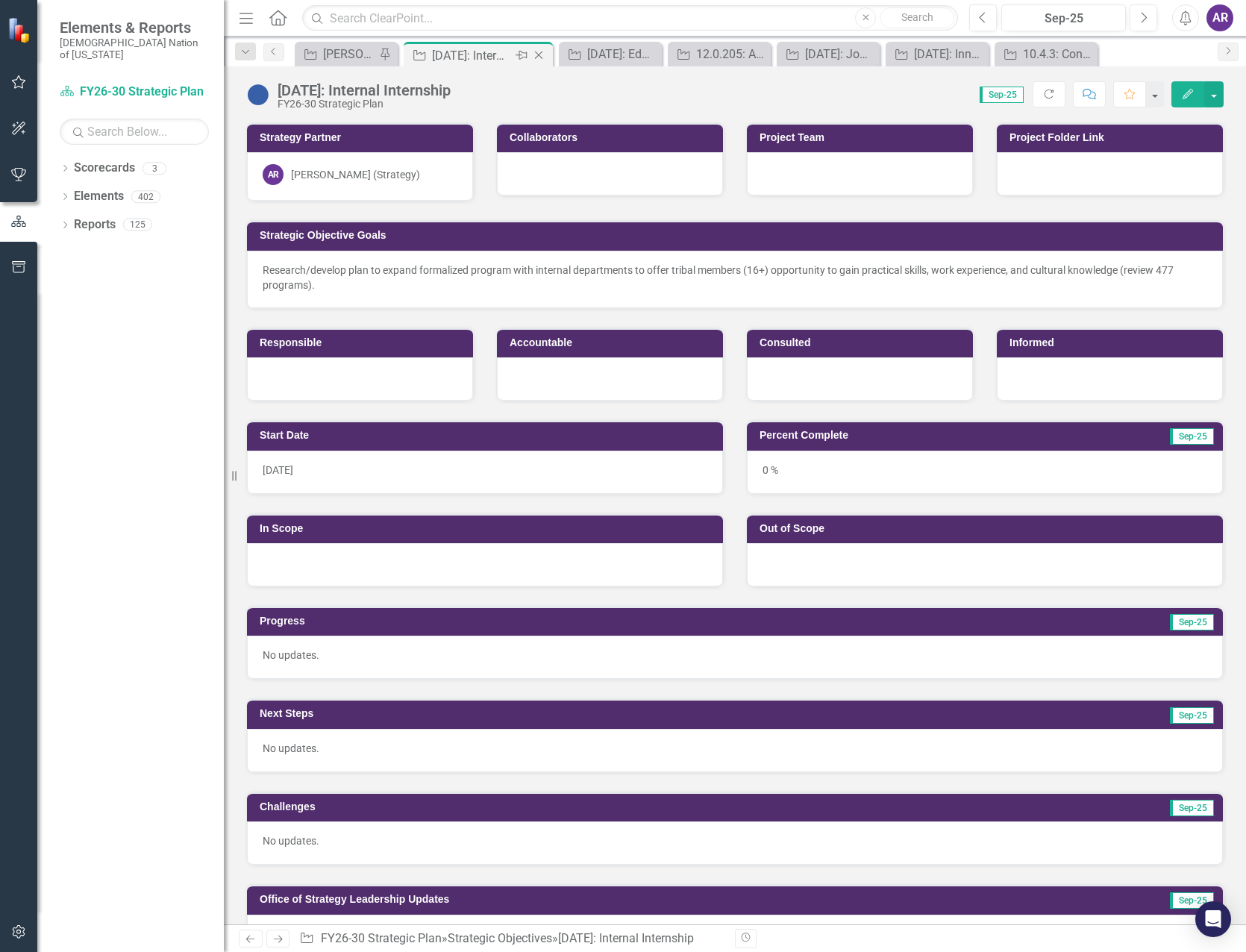
click at [540, 54] on icon at bounding box center [539, 56] width 8 height 8
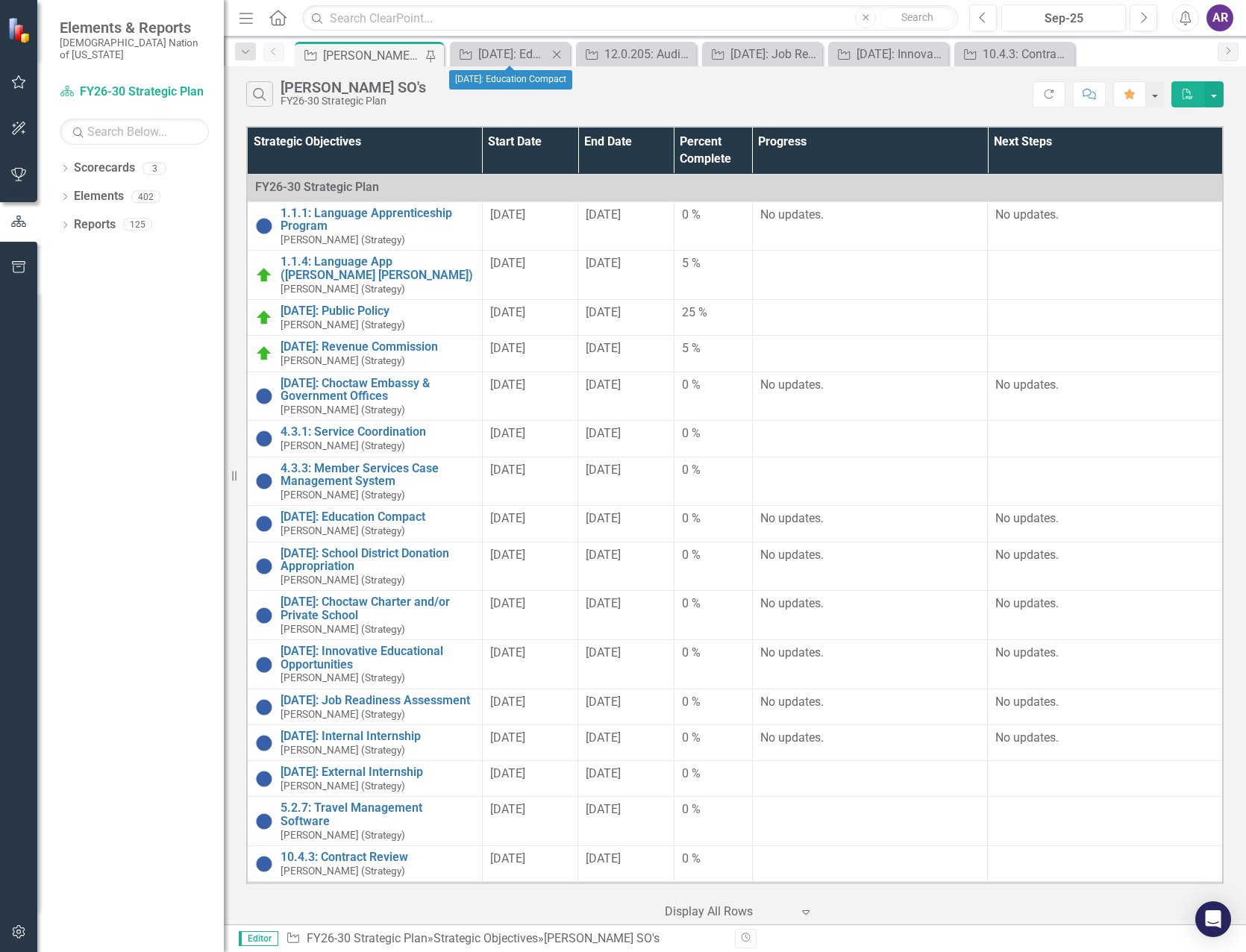
click at [556, 56] on icon "Close" at bounding box center [556, 55] width 15 height 12
click at [581, 53] on icon "Close" at bounding box center [581, 55] width 15 height 12
click at [590, 57] on icon "Close" at bounding box center [585, 55] width 15 height 12
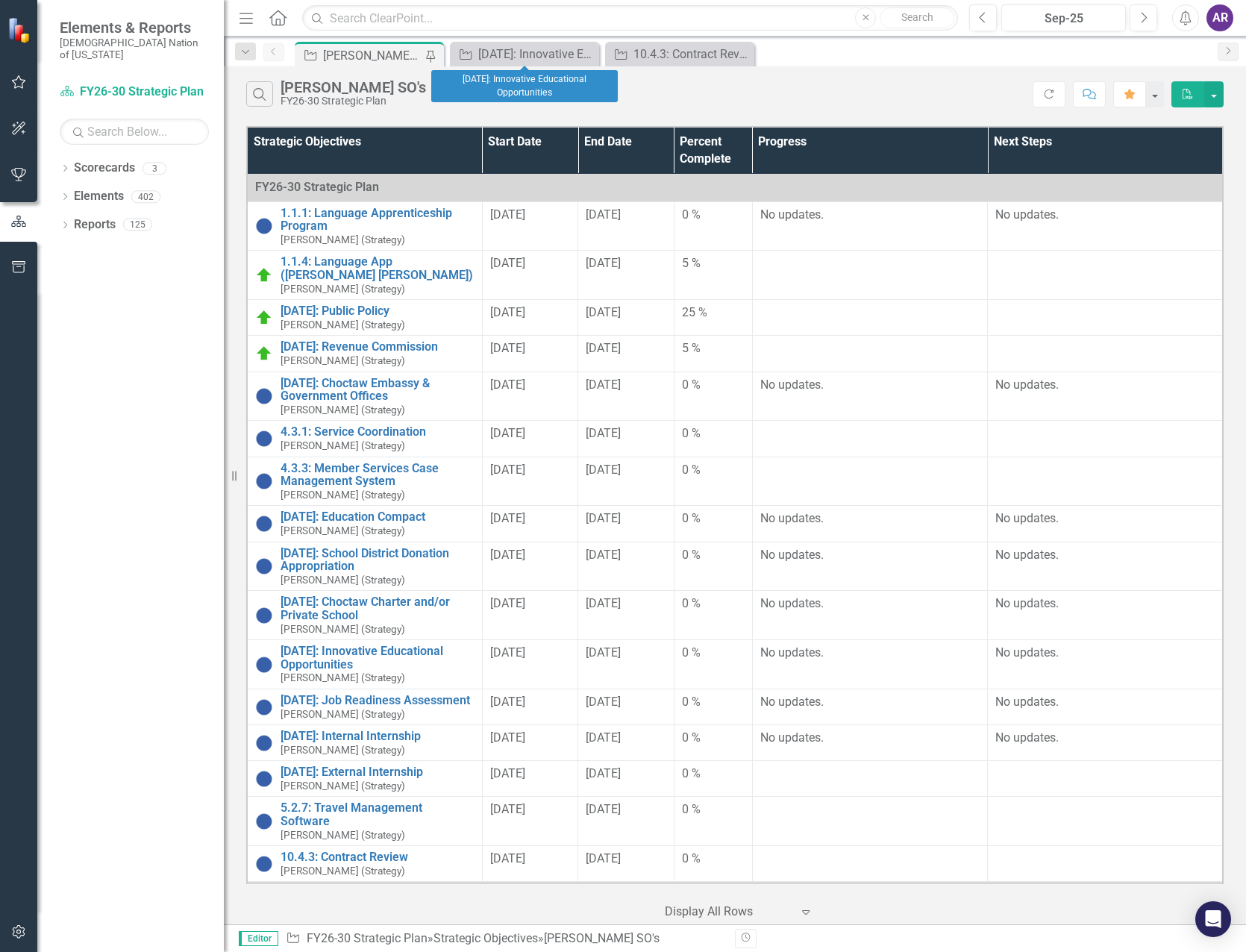
drag, startPoint x: 588, startPoint y: 53, endPoint x: 630, endPoint y: 57, distance: 42.2
click at [0, 0] on icon "Close" at bounding box center [0, 0] width 0 height 0
click at [586, 53] on icon "Close" at bounding box center [585, 55] width 15 height 12
